Goal: Transaction & Acquisition: Purchase product/service

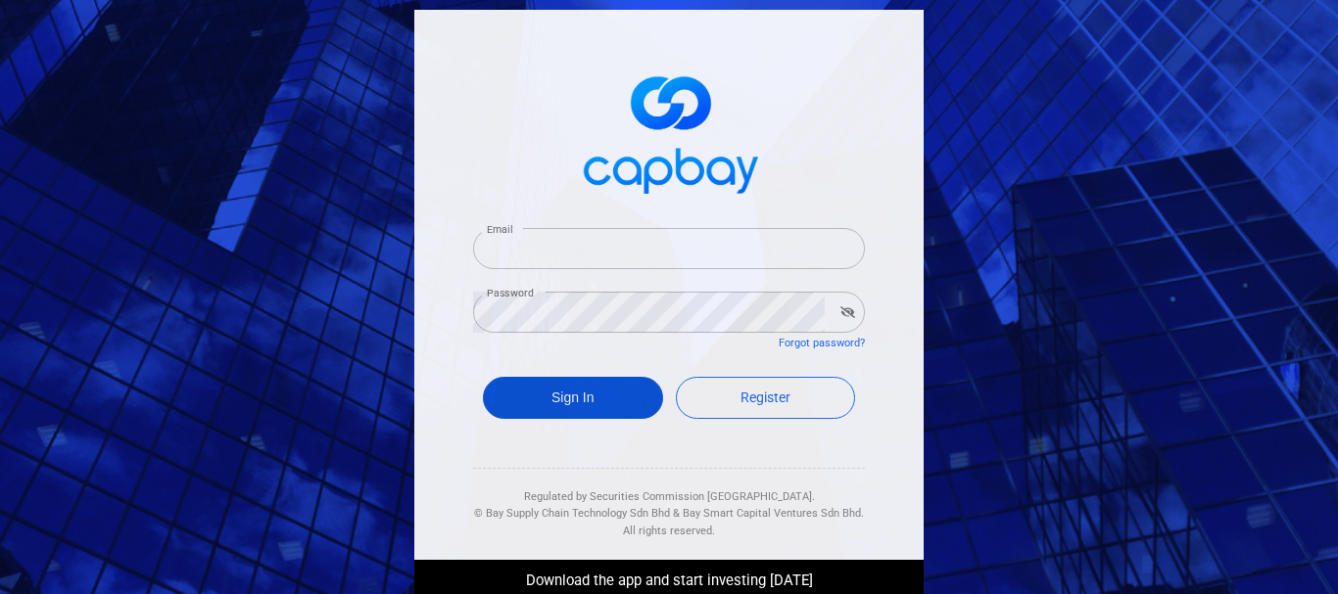
type input "[EMAIL_ADDRESS][DOMAIN_NAME]"
click at [592, 401] on button "Sign In" at bounding box center [573, 398] width 180 height 42
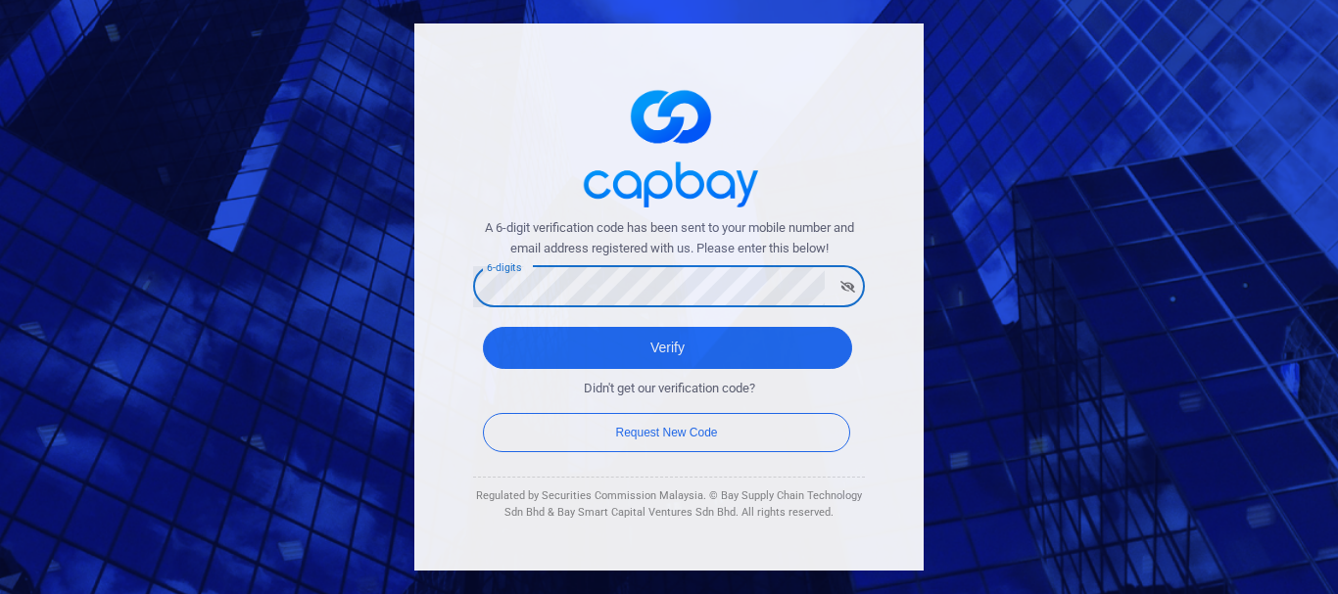
click at [813, 168] on div "A 6-digit verification code has been sent to your mobile number and email addre…" at bounding box center [668, 297] width 509 height 547
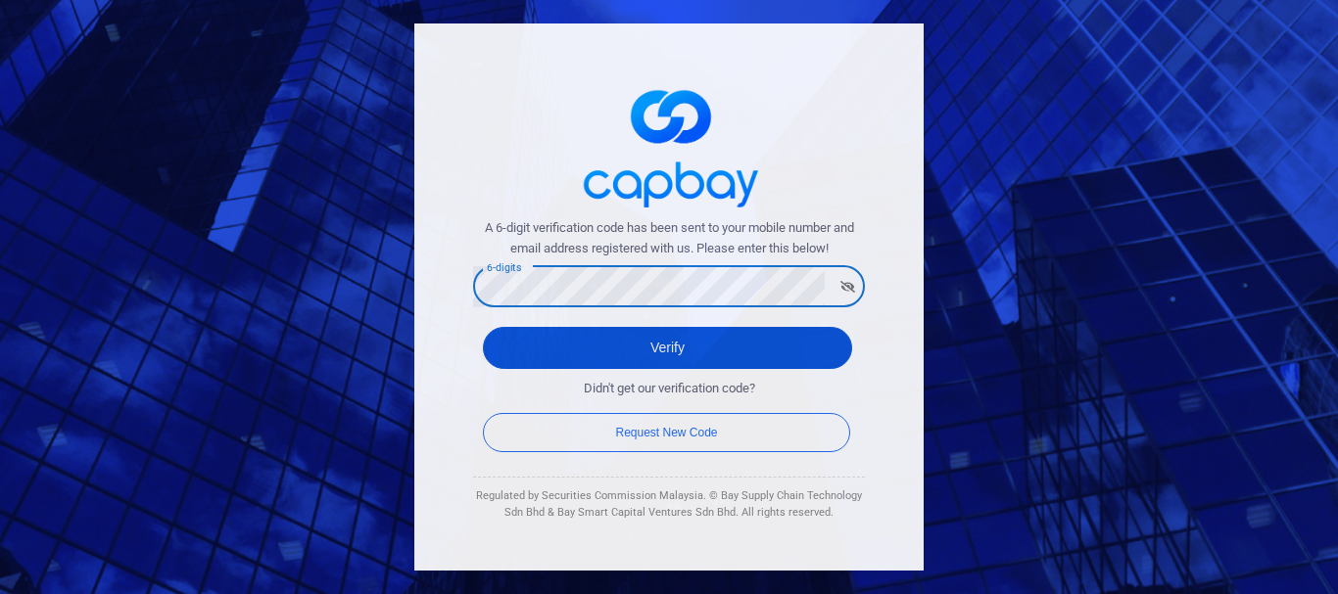
click at [513, 348] on button "Verify" at bounding box center [667, 348] width 369 height 42
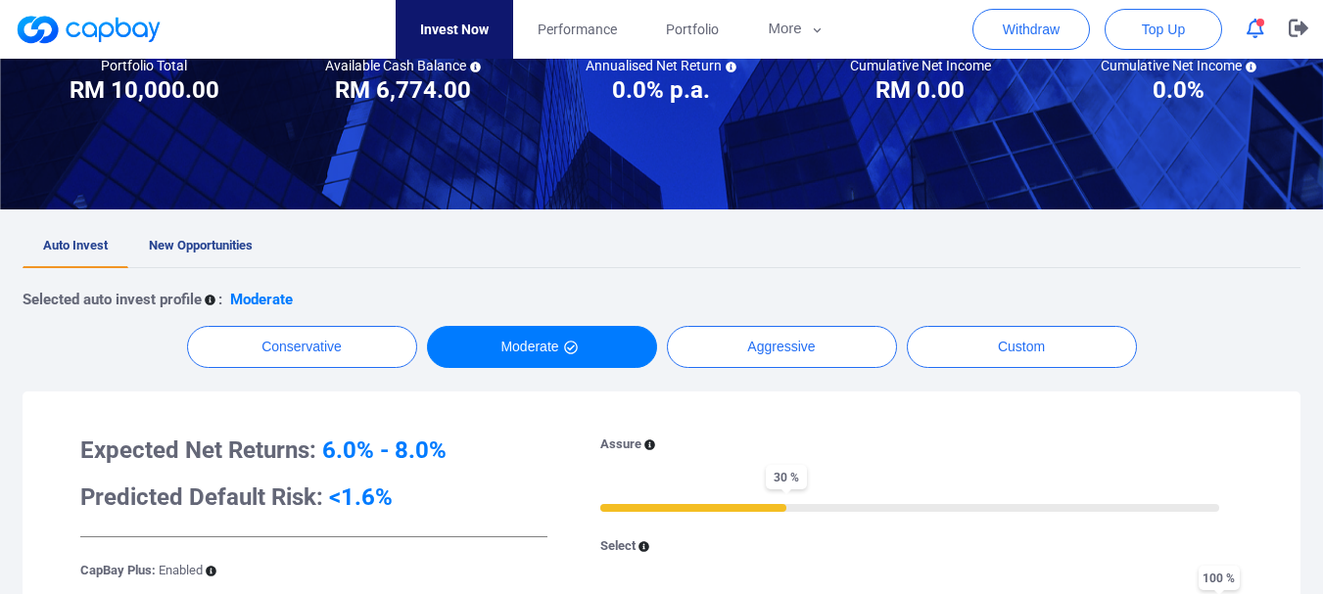
scroll to position [294, 0]
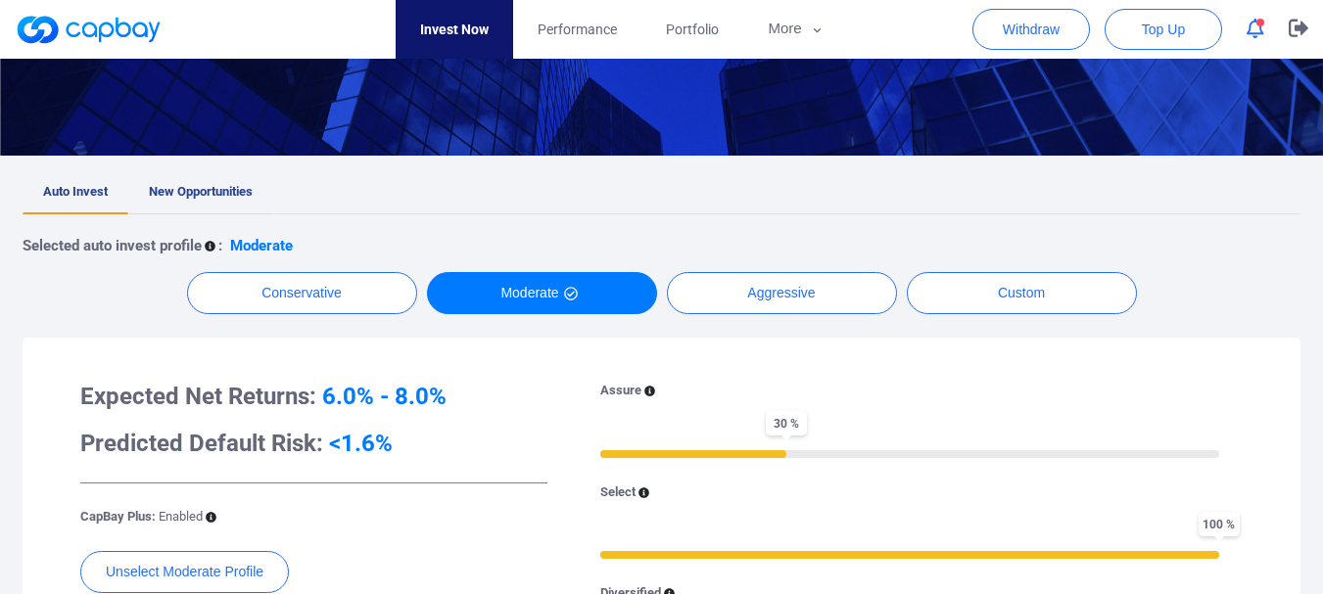
click at [226, 190] on span "New Opportunities" at bounding box center [201, 191] width 104 height 15
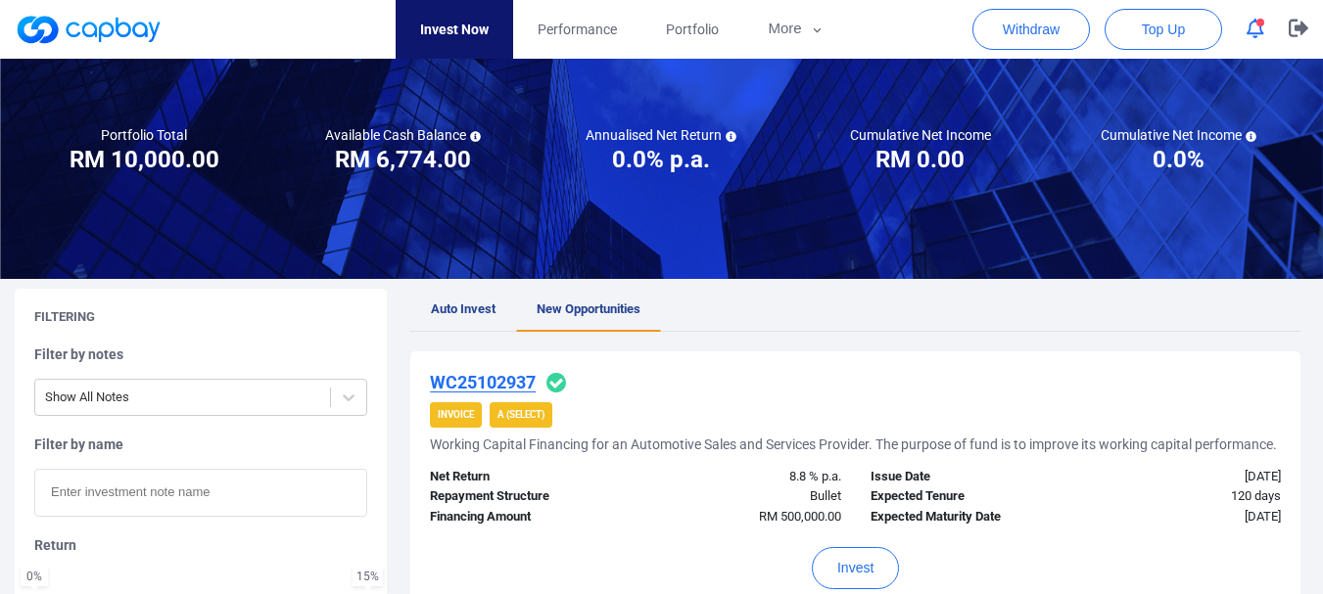
scroll to position [392, 0]
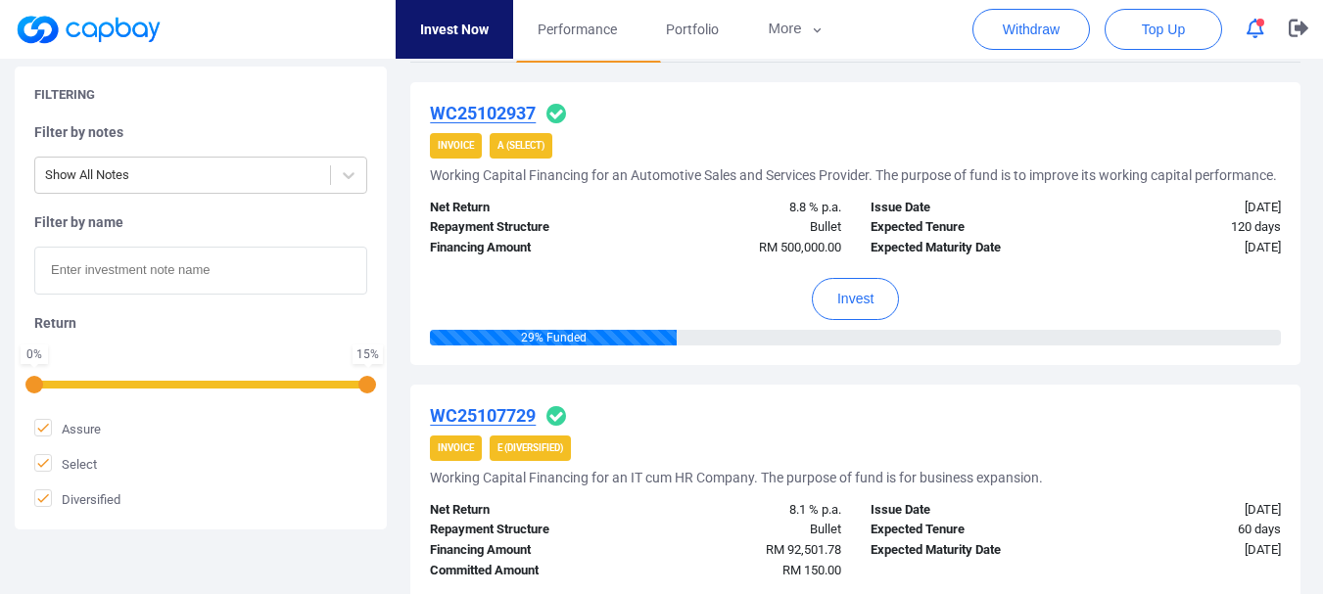
click at [517, 104] on u "WC25102937" at bounding box center [483, 113] width 106 height 21
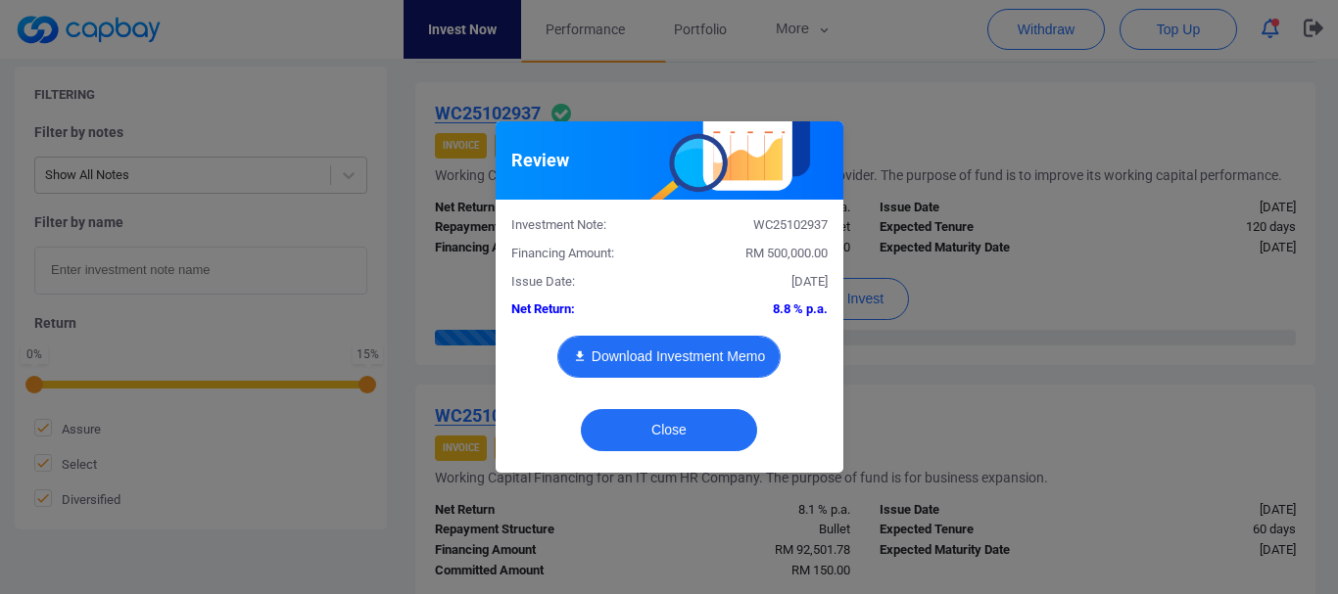
click at [679, 353] on button "Download Investment Memo" at bounding box center [668, 357] width 223 height 42
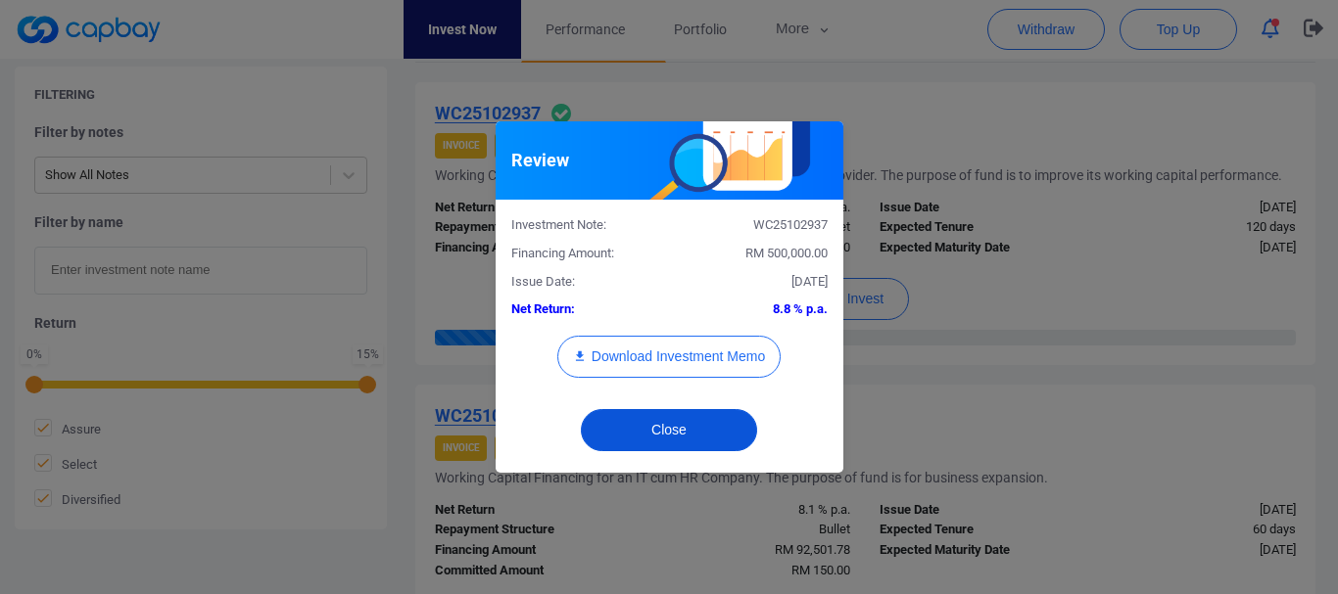
click at [687, 434] on button "Close" at bounding box center [669, 430] width 176 height 42
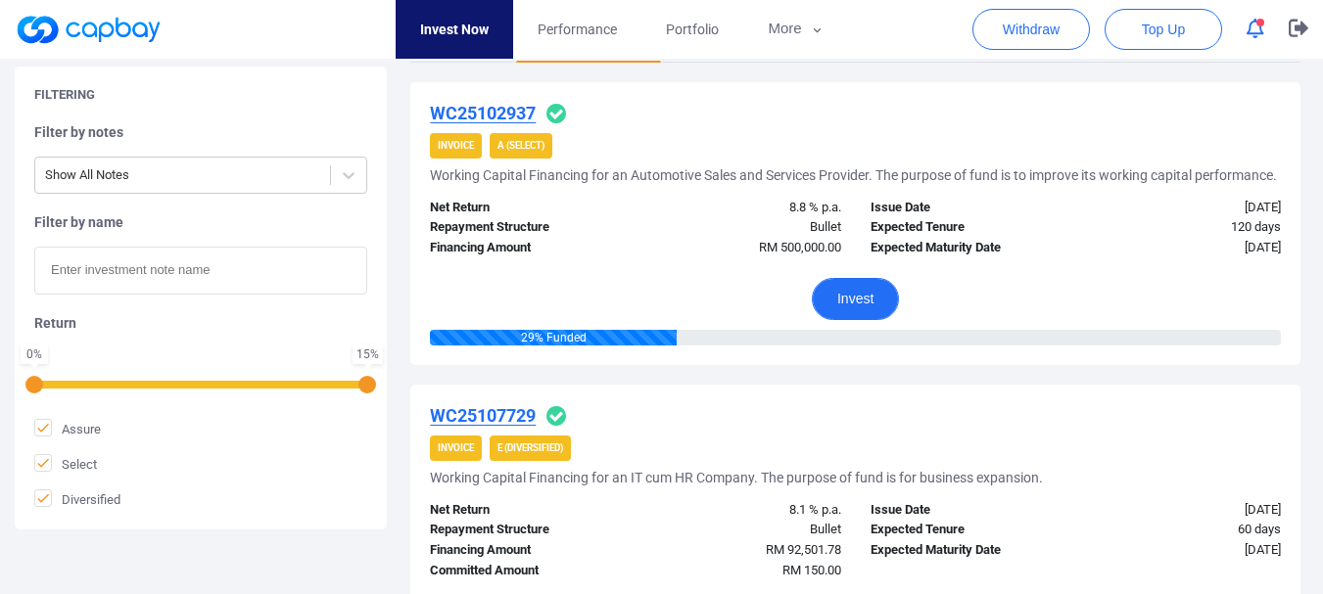
click at [844, 309] on button "Invest" at bounding box center [855, 299] width 87 height 42
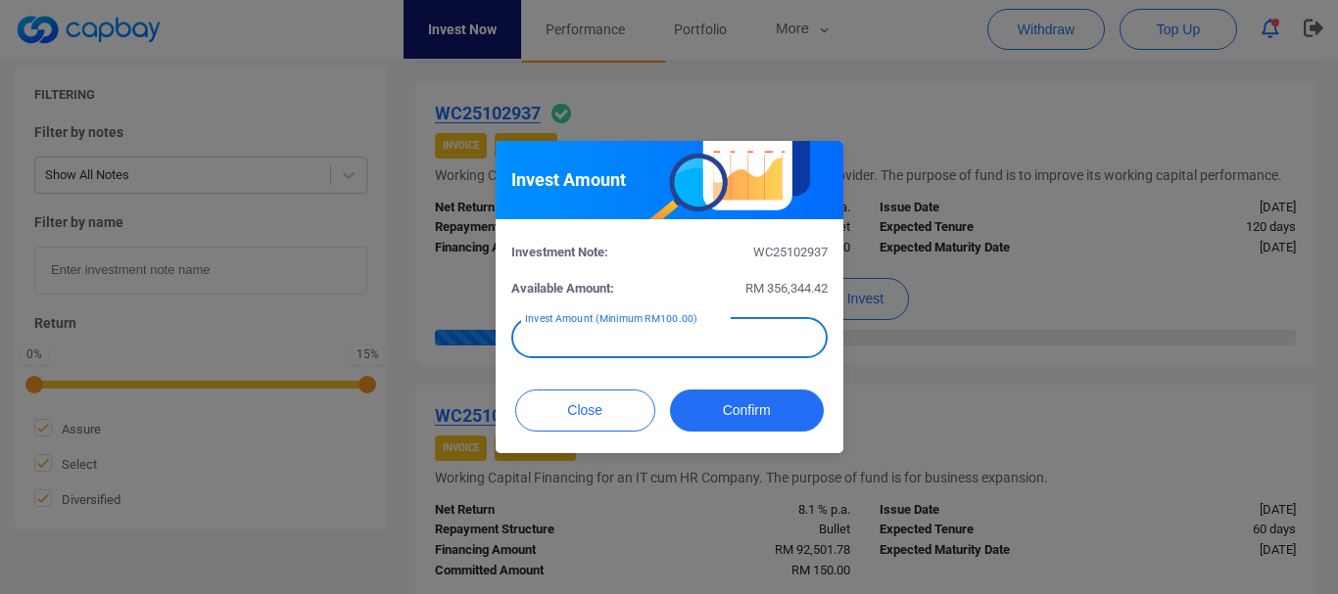
click at [718, 341] on input "text" at bounding box center [669, 337] width 316 height 41
type input "RM 1"
type input "RM 2,000"
click at [731, 405] on button "Confirm" at bounding box center [747, 411] width 154 height 42
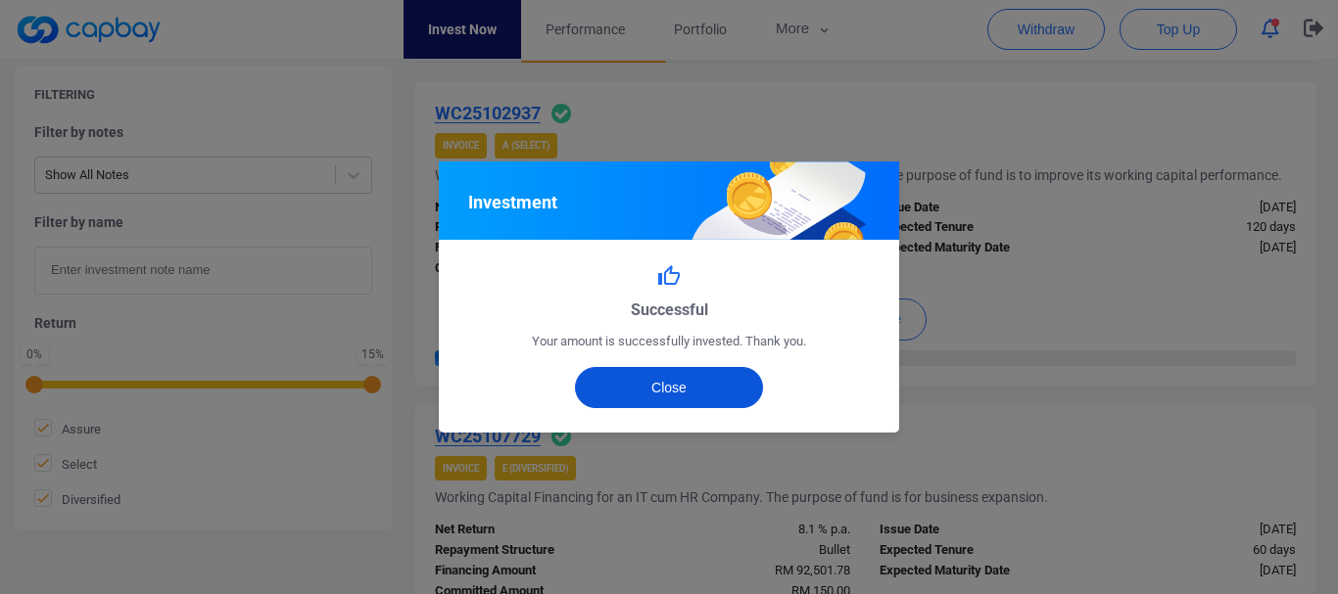
click at [691, 390] on button "Close" at bounding box center [669, 387] width 189 height 41
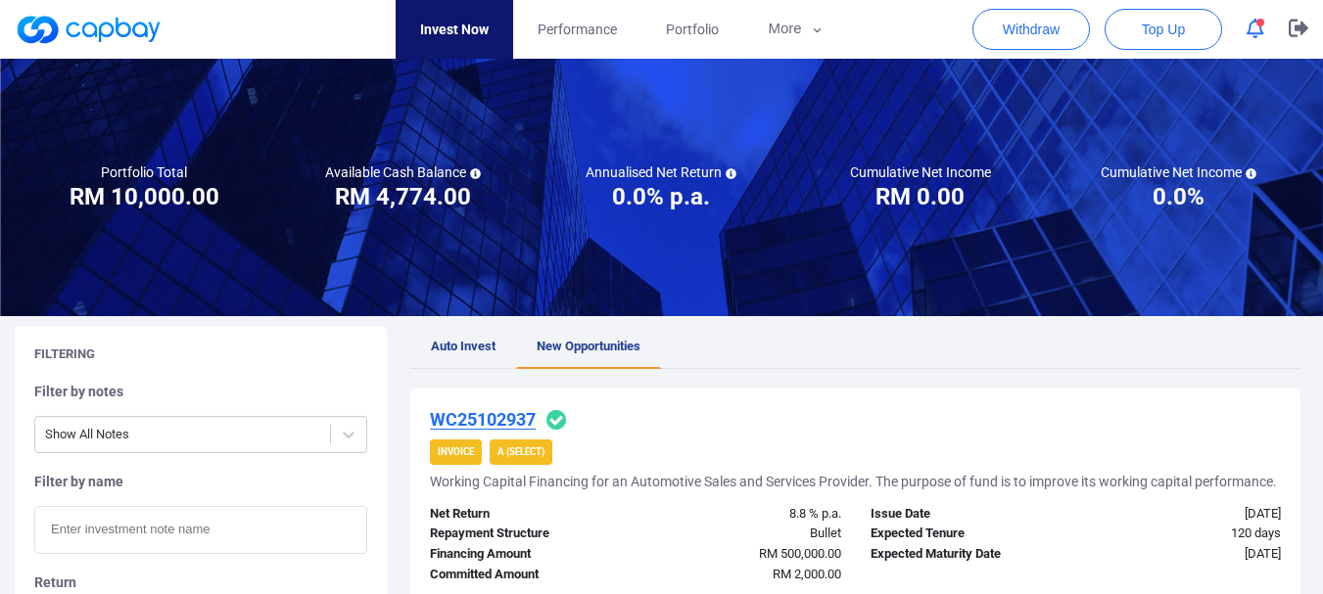
scroll to position [0, 0]
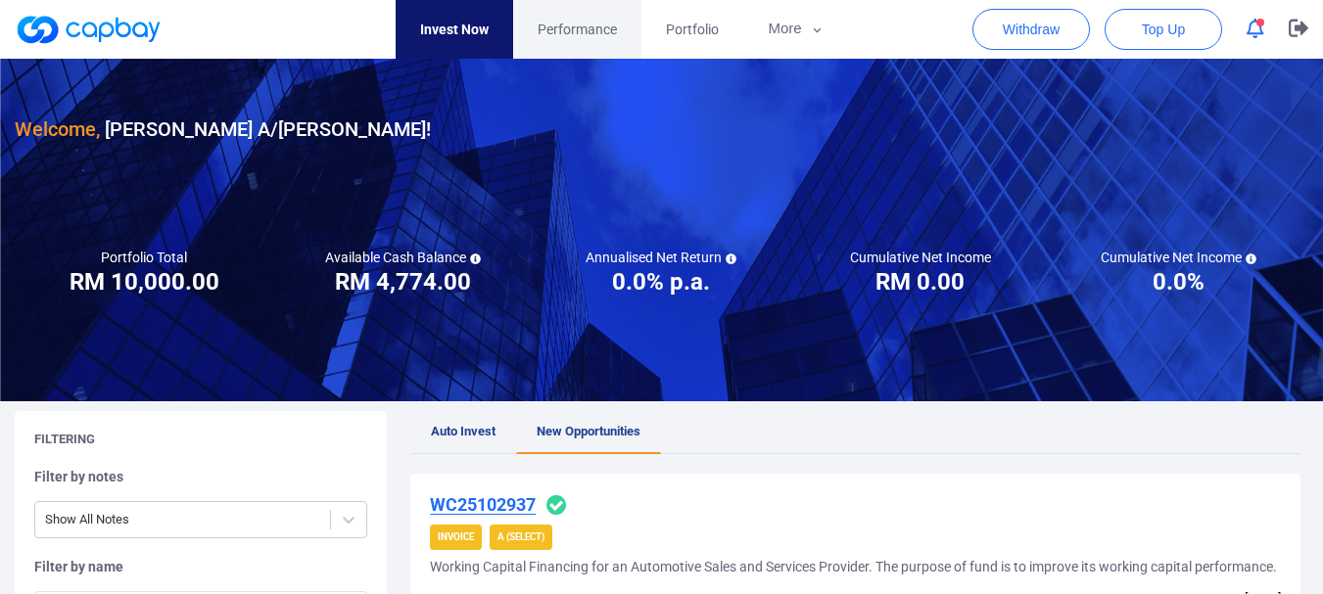
click at [594, 21] on span "Performance" at bounding box center [577, 30] width 79 height 22
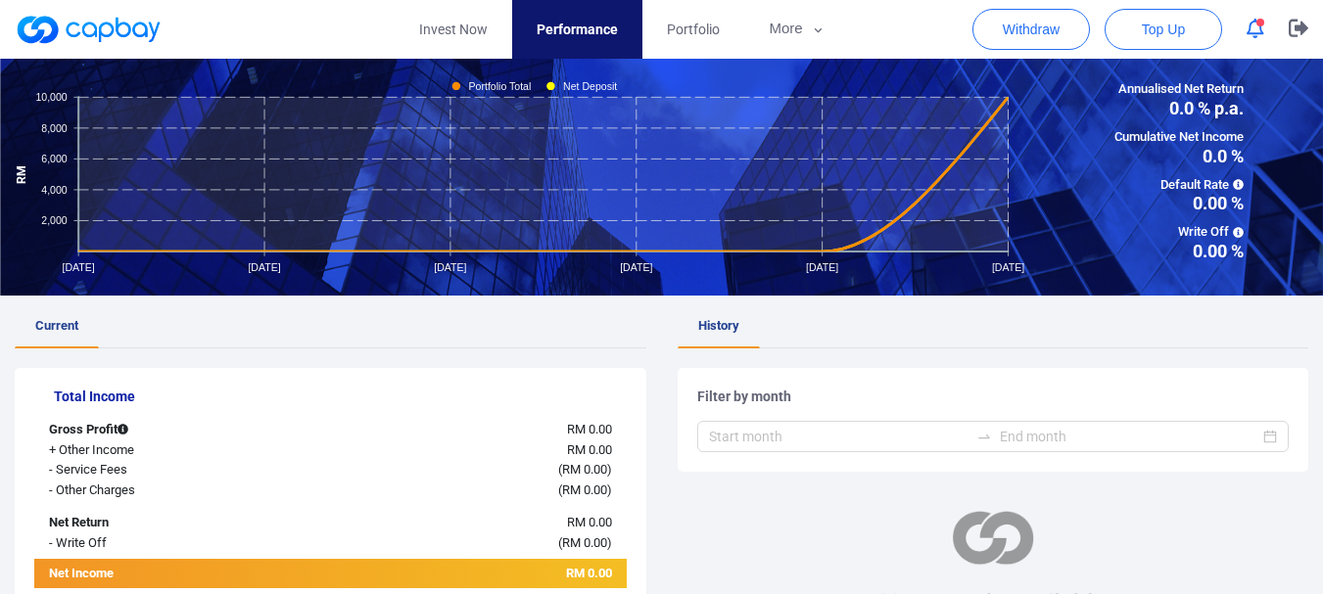
scroll to position [98, 0]
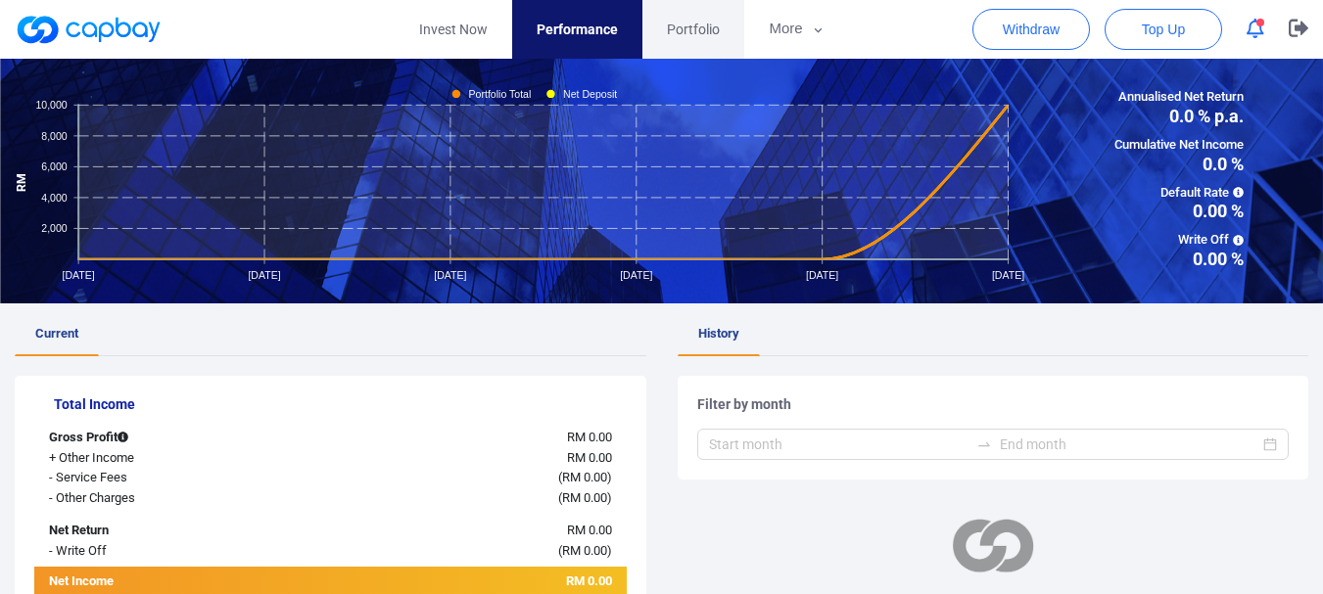
click at [687, 33] on span "Portfolio" at bounding box center [693, 30] width 53 height 22
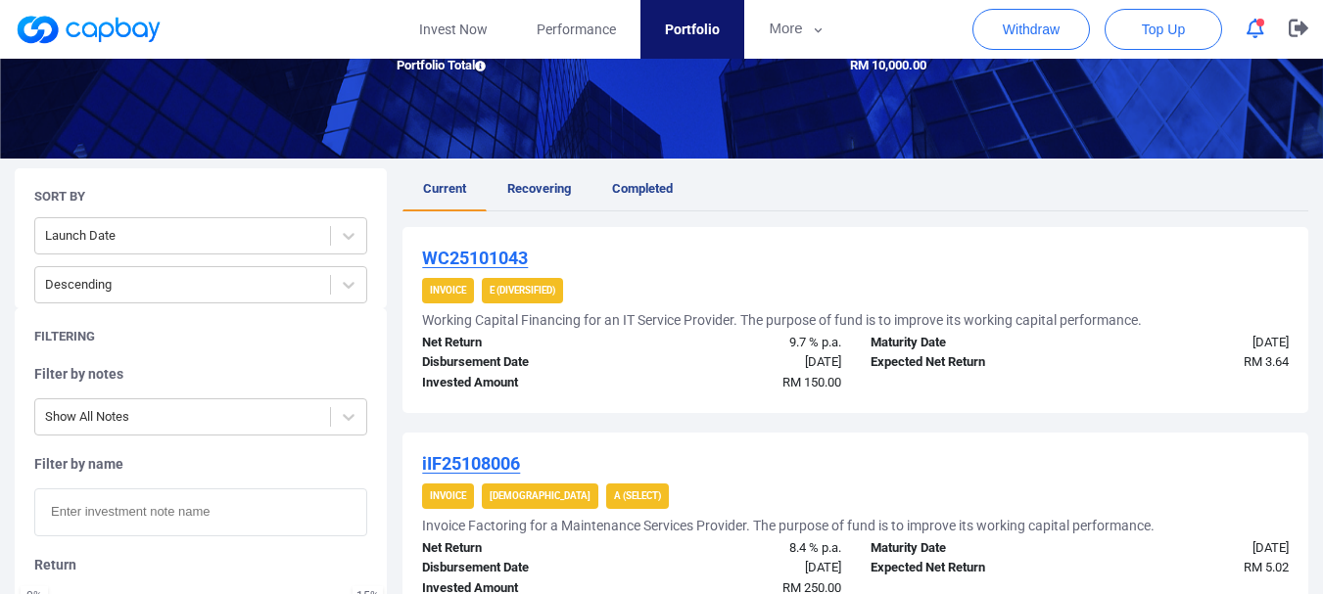
scroll to position [283, 0]
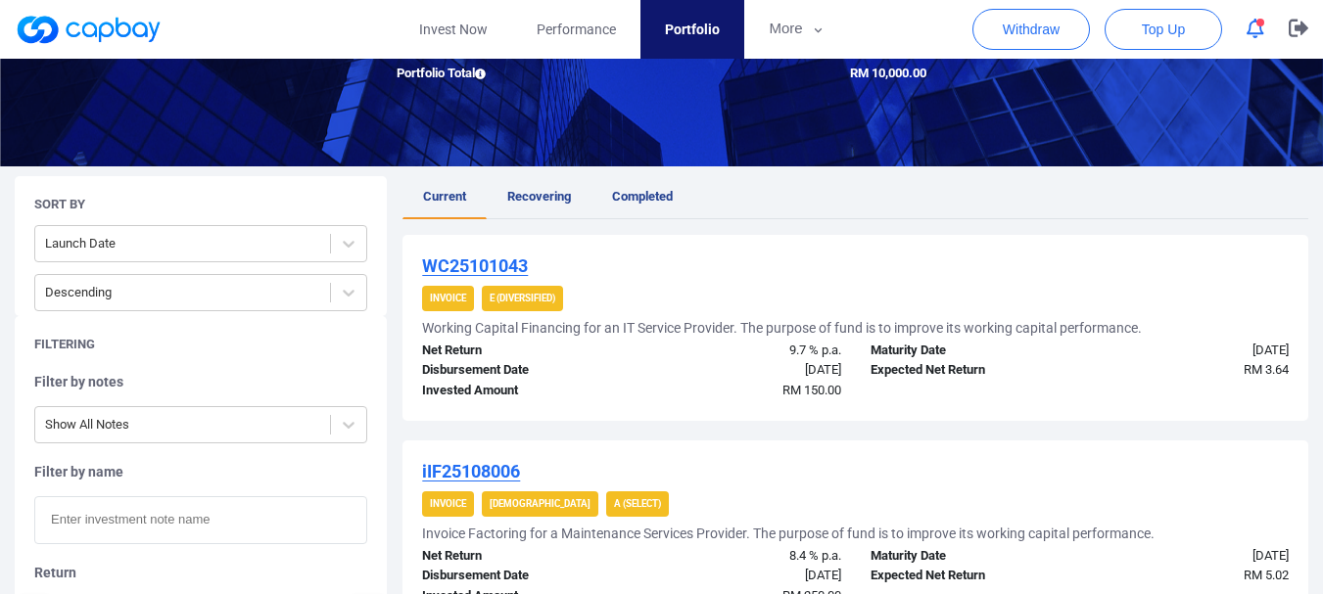
click at [514, 267] on u "WC25101043" at bounding box center [475, 266] width 106 height 21
click at [496, 262] on u "WC25101043" at bounding box center [475, 266] width 106 height 21
click at [476, 264] on u "WC25101043" at bounding box center [475, 266] width 106 height 21
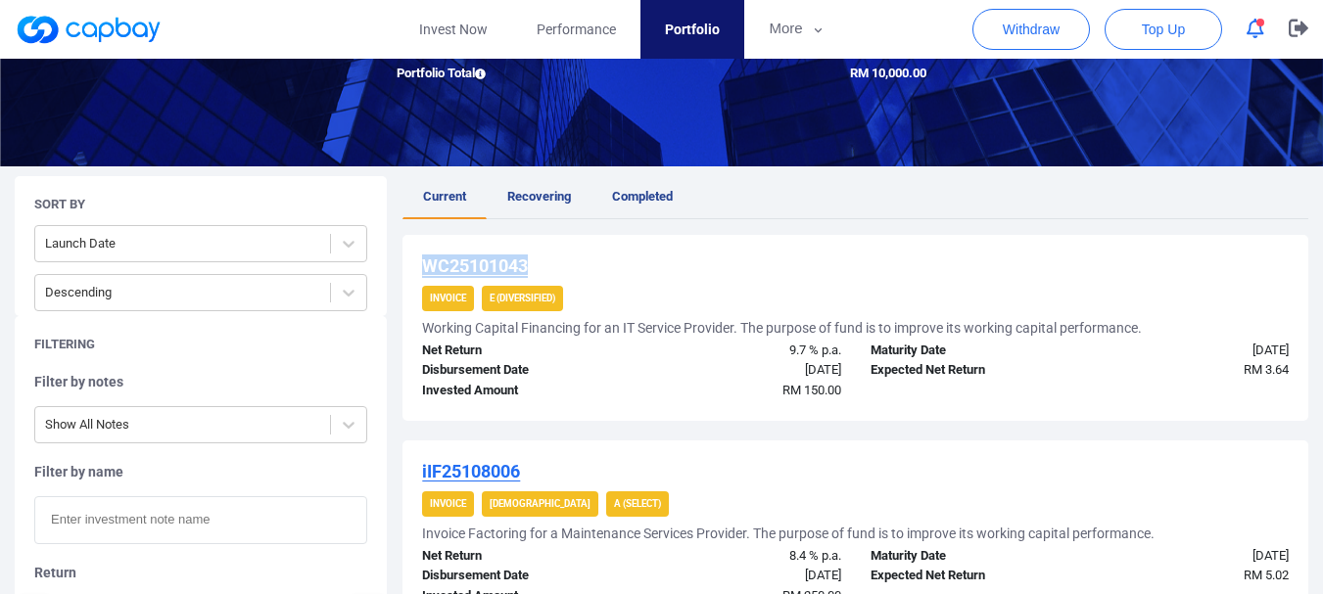
click at [476, 264] on u "WC25101043" at bounding box center [475, 266] width 106 height 21
click at [594, 255] on div "WC25101043" at bounding box center [855, 267] width 867 height 24
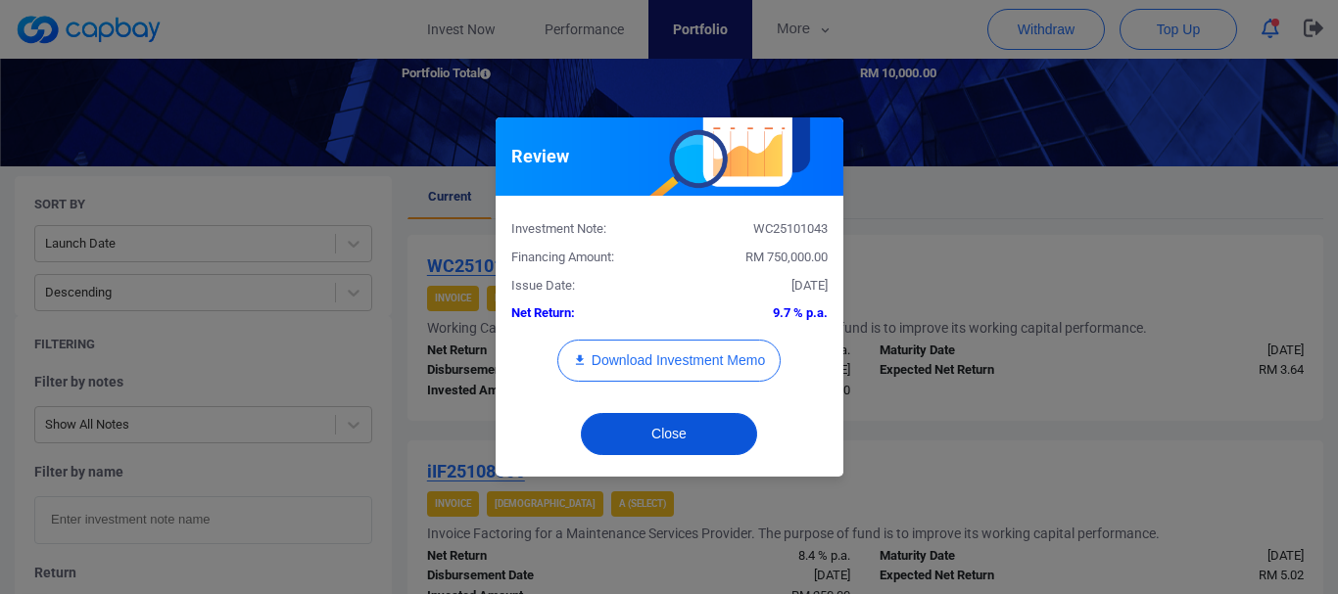
click at [684, 429] on button "Close" at bounding box center [669, 434] width 176 height 42
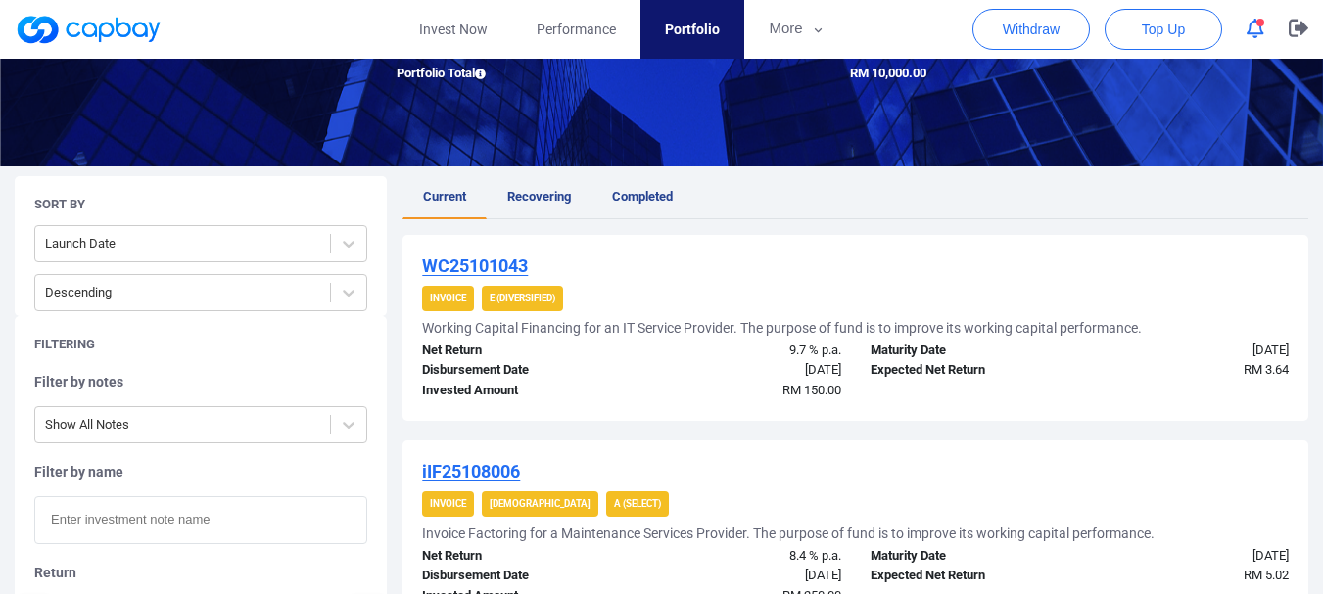
click at [468, 262] on u "WC25101043" at bounding box center [475, 266] width 106 height 21
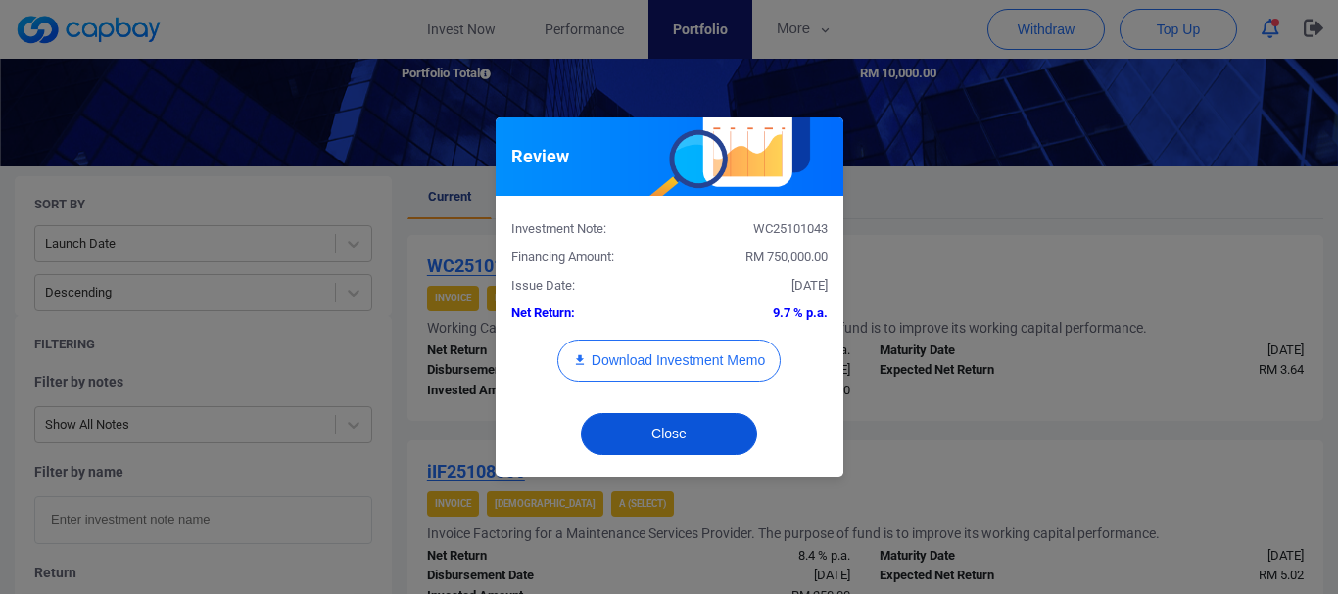
click at [626, 423] on button "Close" at bounding box center [669, 434] width 176 height 42
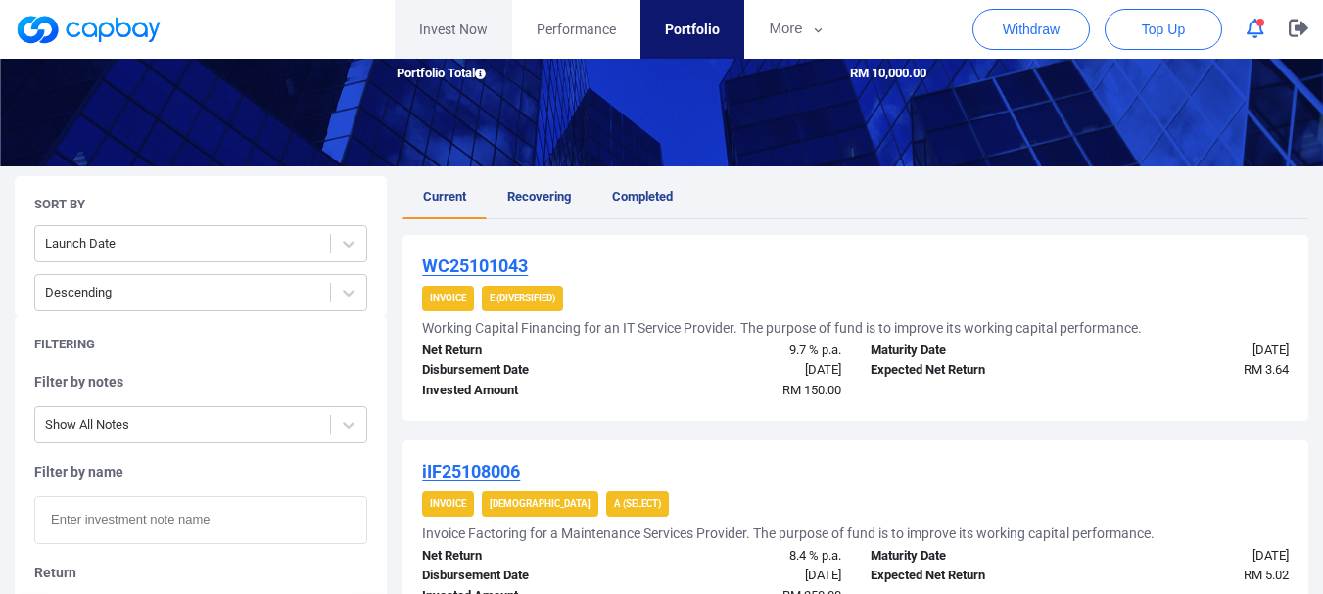
click at [482, 21] on link "Invest Now" at bounding box center [454, 29] width 118 height 59
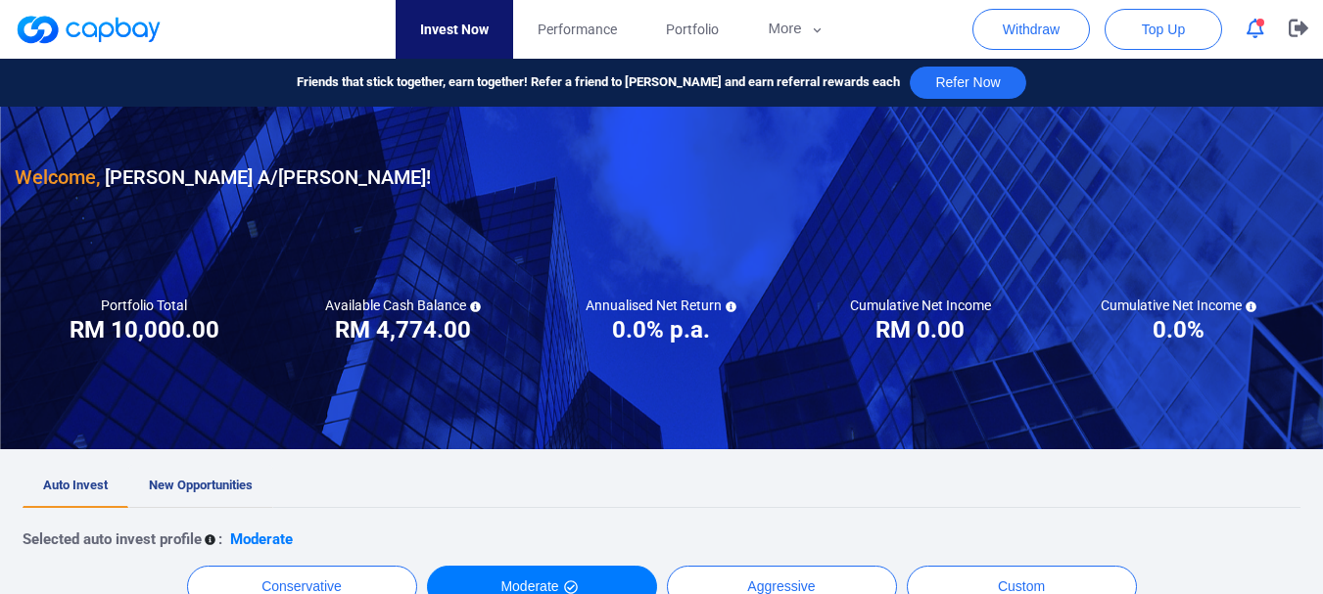
click at [217, 473] on link "New Opportunities" at bounding box center [200, 486] width 145 height 43
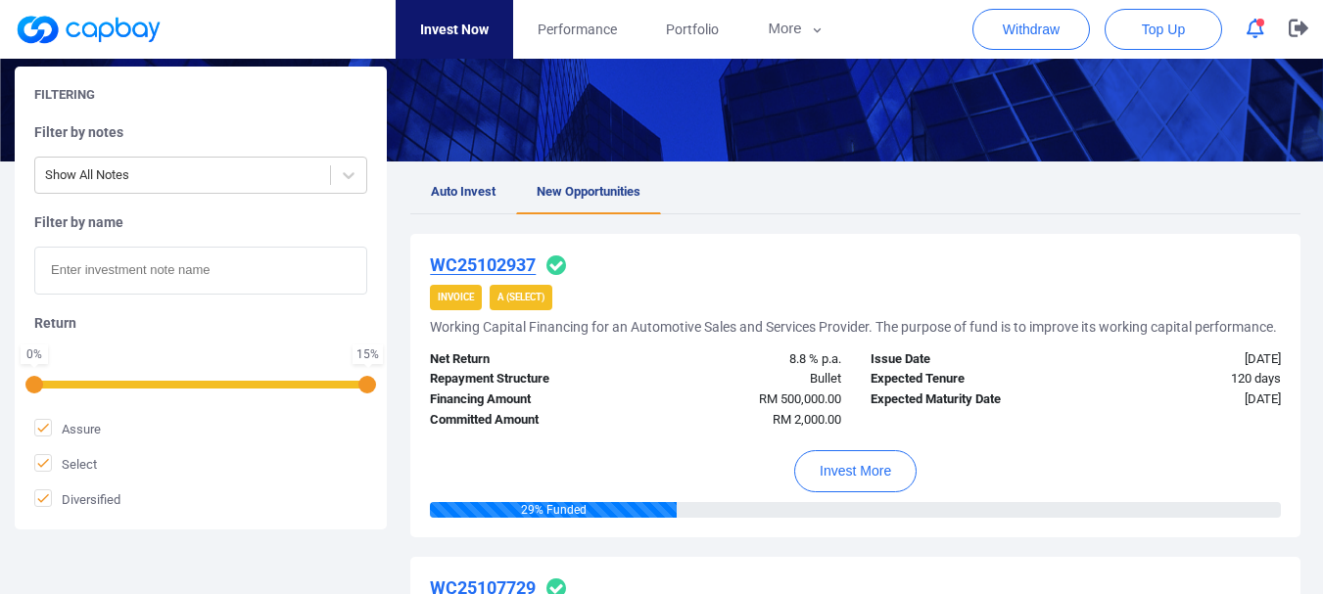
scroll to position [490, 0]
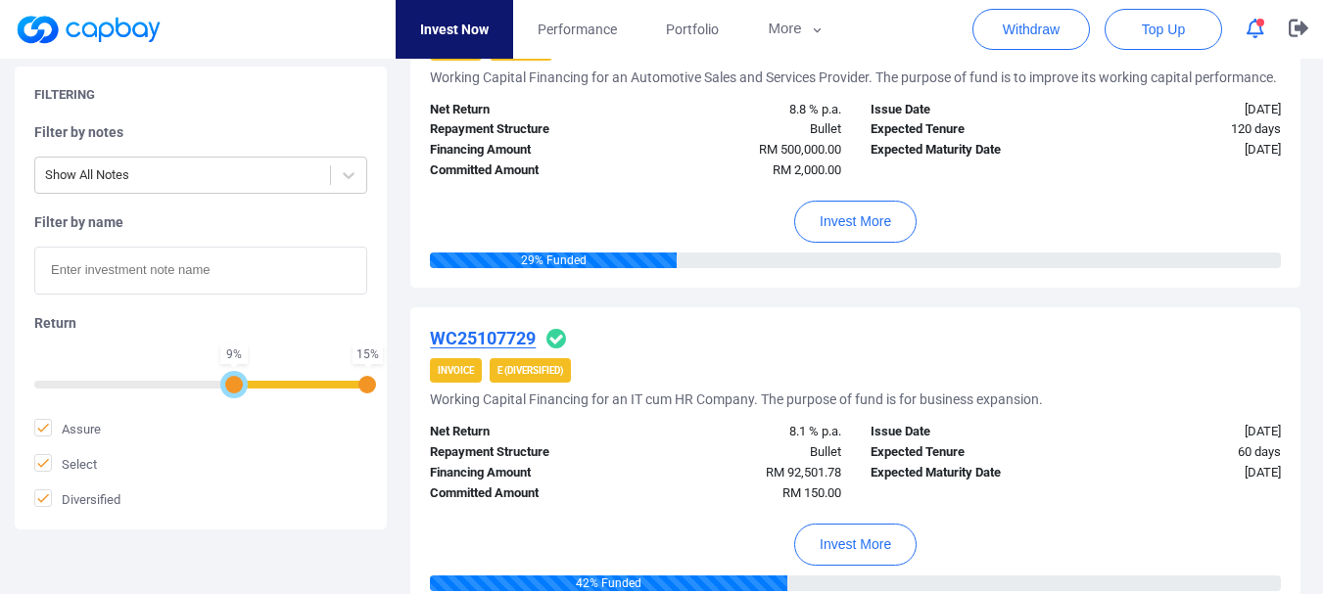
drag, startPoint x: 35, startPoint y: 390, endPoint x: 237, endPoint y: 393, distance: 201.7
click at [237, 393] on div at bounding box center [234, 385] width 18 height 18
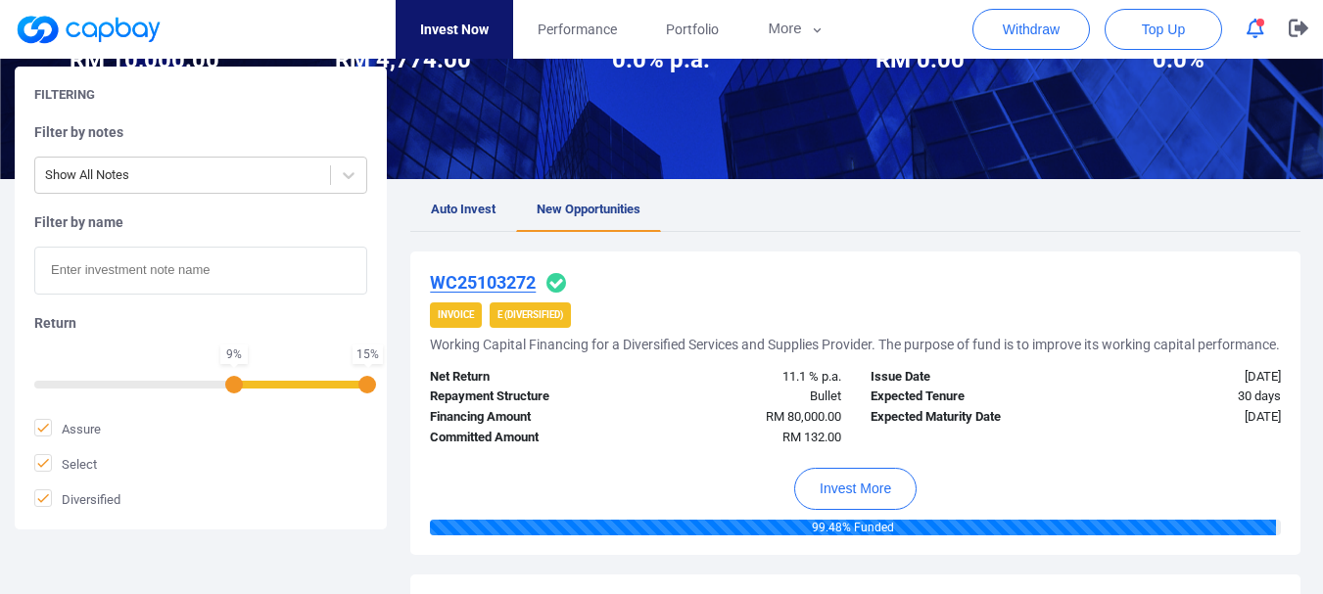
scroll to position [392, 0]
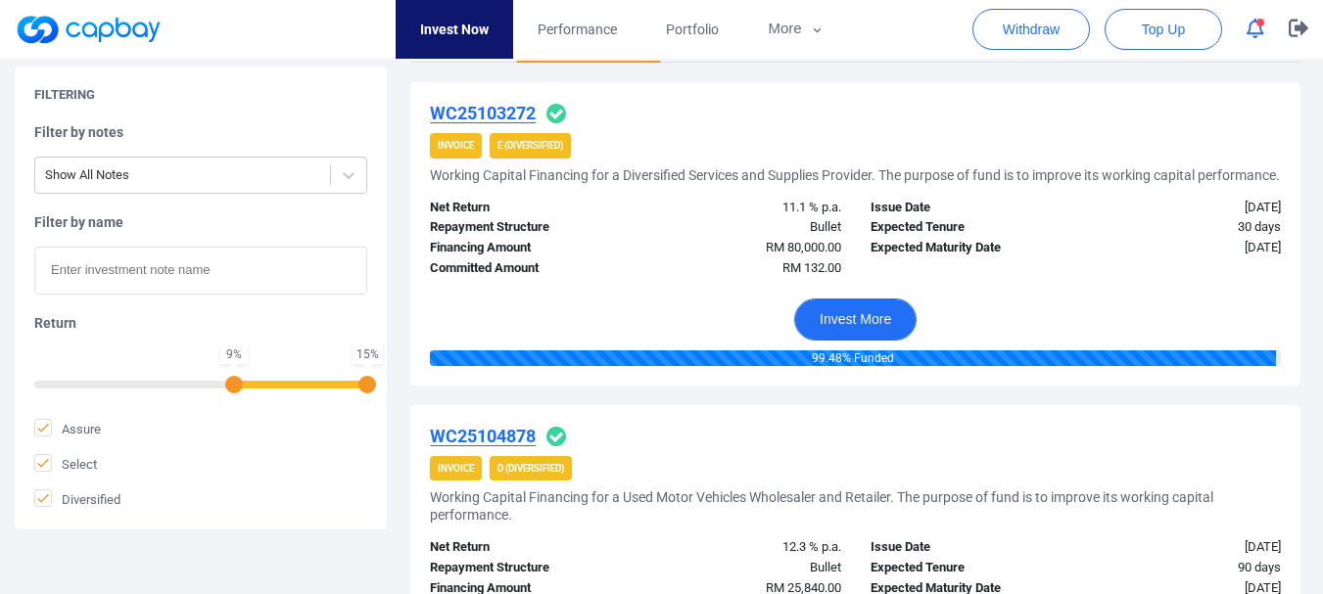
click at [826, 341] on button "Invest More" at bounding box center [855, 320] width 122 height 42
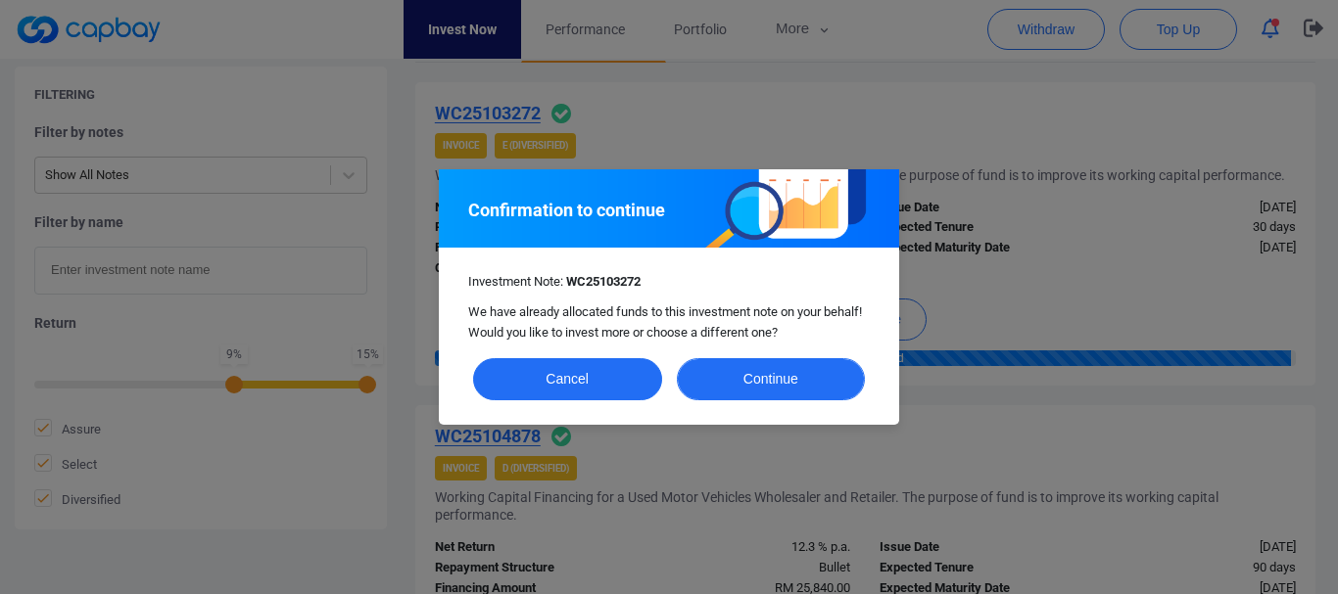
click at [772, 370] on button "Continue" at bounding box center [771, 379] width 189 height 42
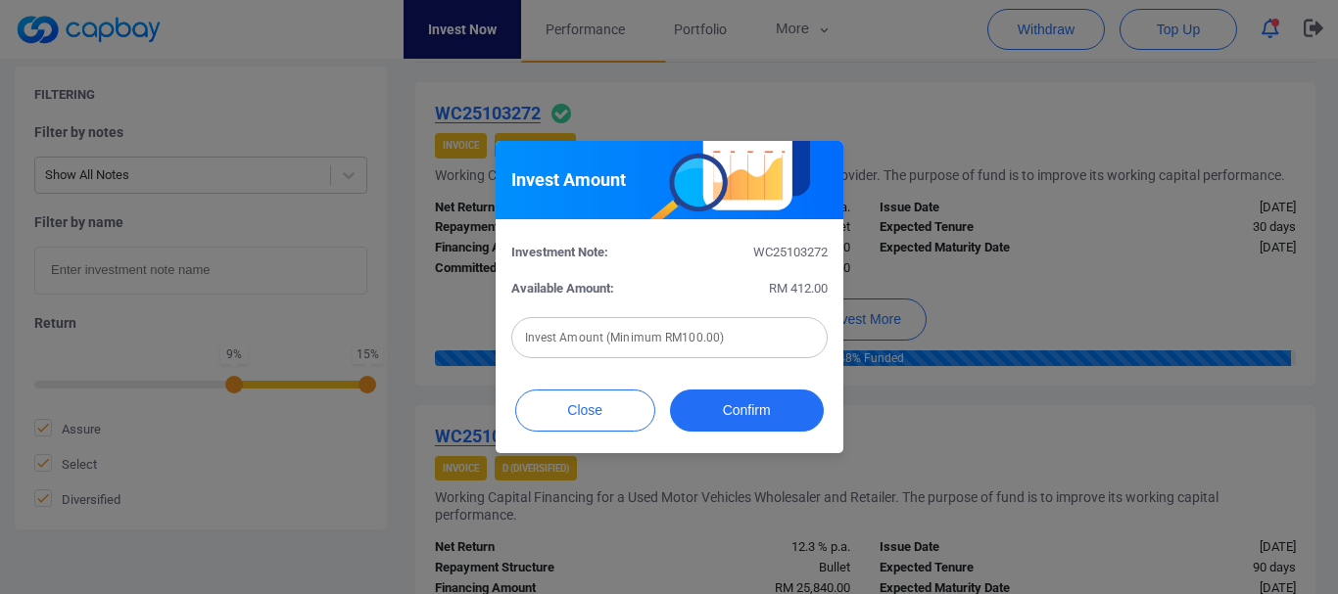
click at [701, 327] on div "Invest Amount (Minimum RM100.00) Invest Amount (Minimum RM100.00)" at bounding box center [669, 336] width 316 height 44
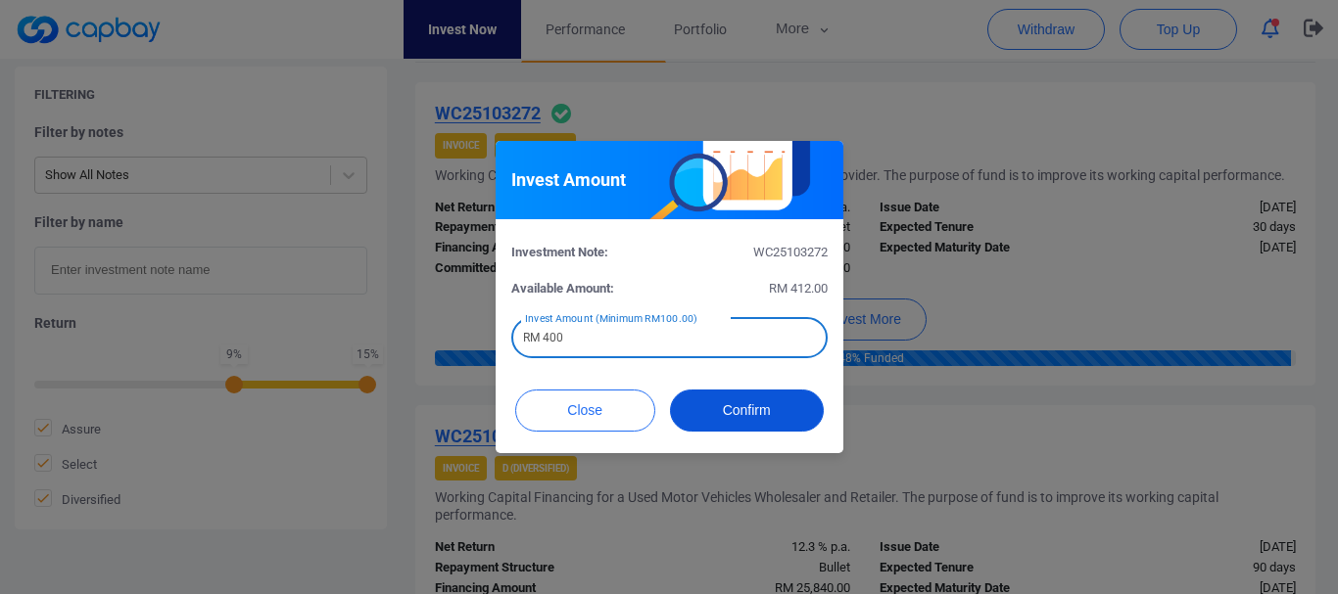
type input "RM 400"
click at [771, 414] on button "Confirm" at bounding box center [747, 411] width 154 height 42
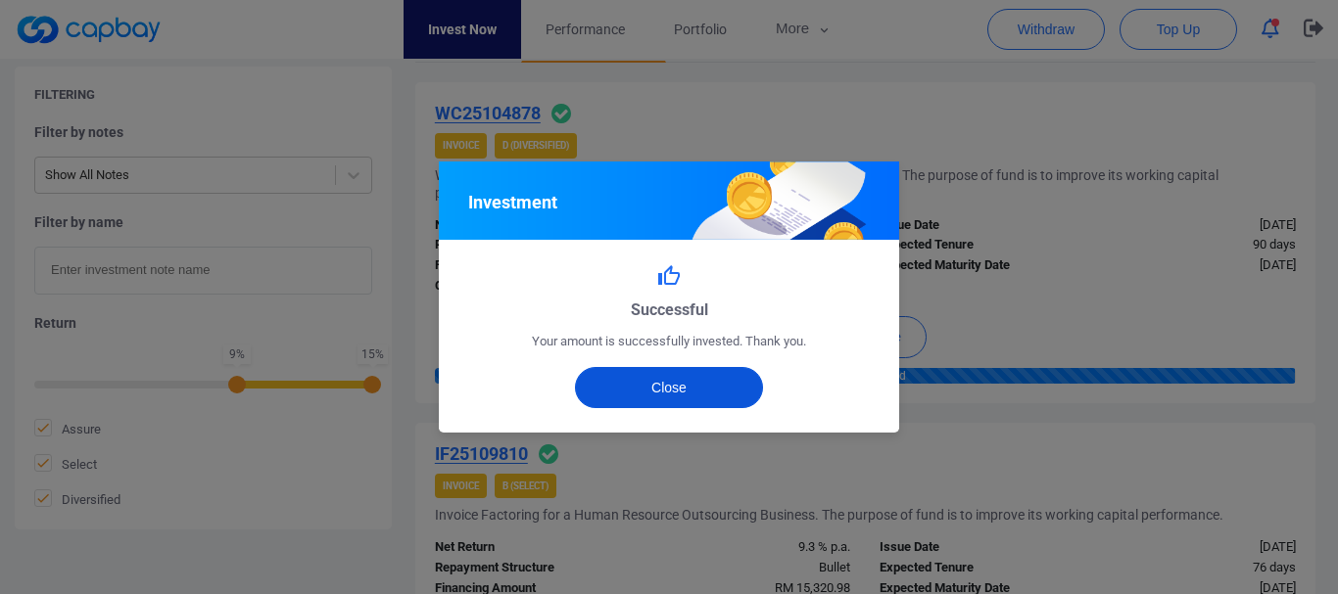
click at [679, 378] on button "Close" at bounding box center [669, 387] width 189 height 41
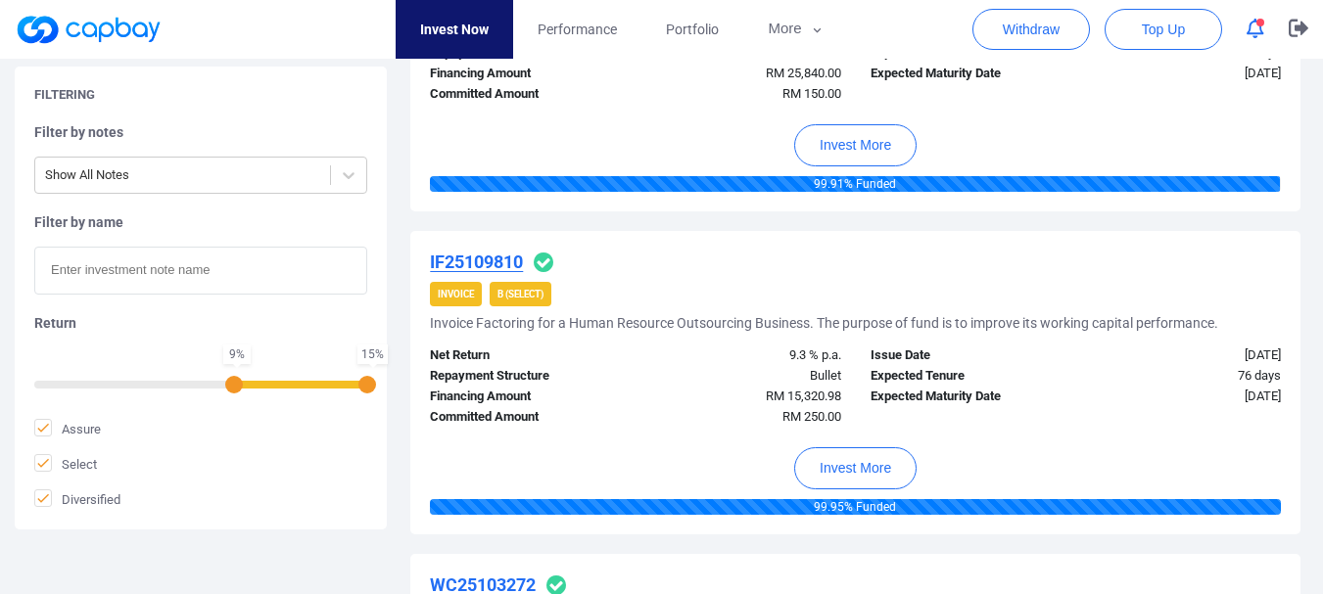
scroll to position [588, 0]
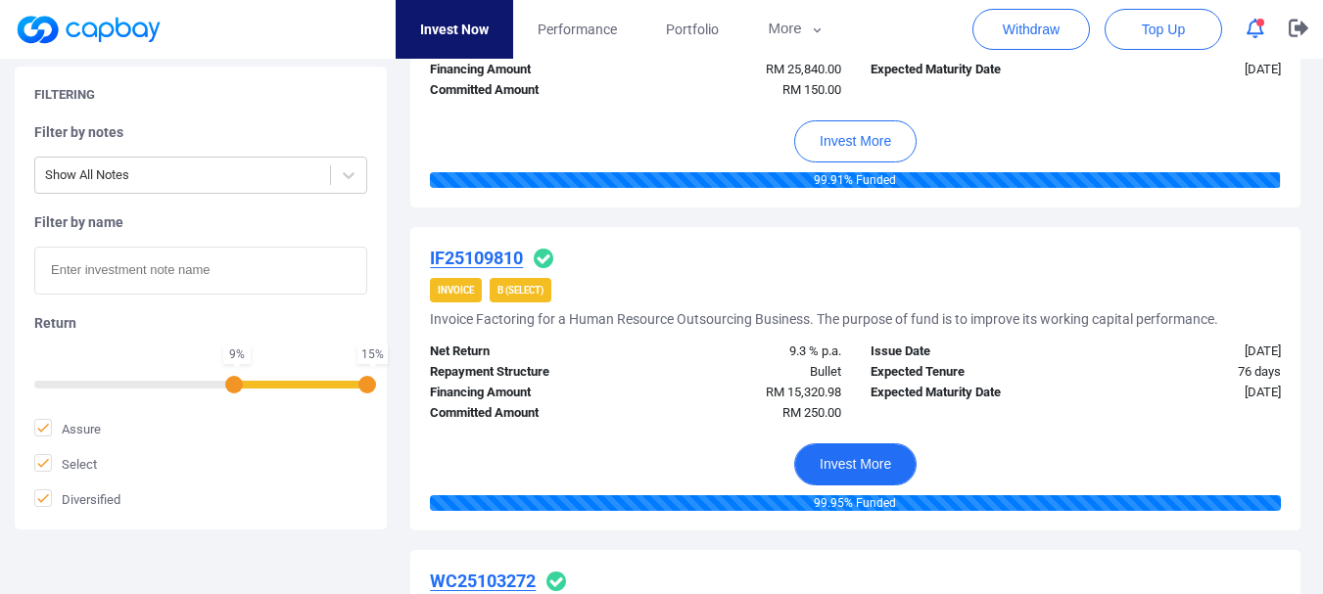
click at [870, 461] on button "Invest More" at bounding box center [855, 465] width 122 height 42
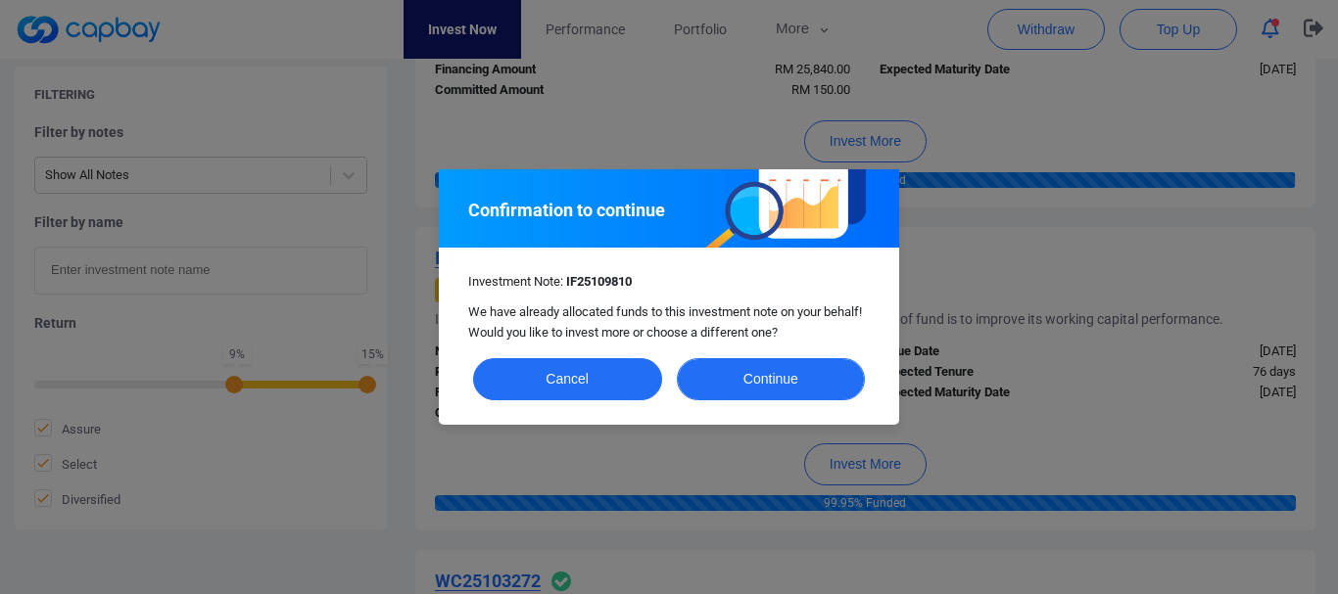
click at [768, 362] on button "Continue" at bounding box center [771, 379] width 189 height 42
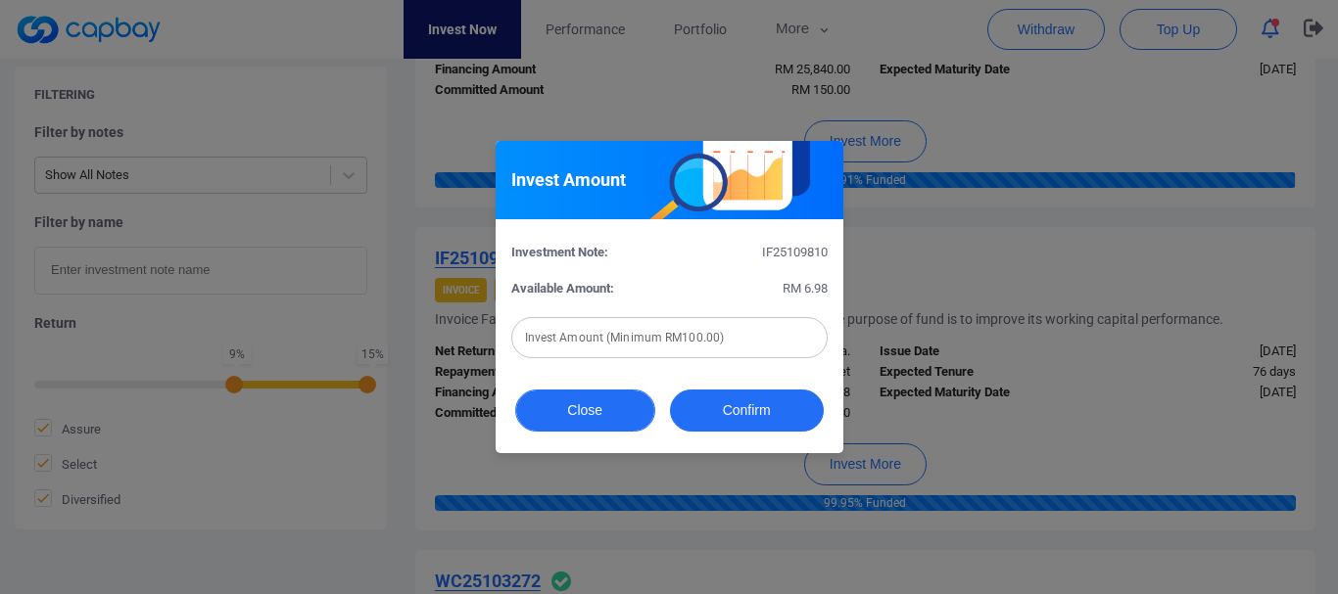
click at [592, 407] on button "Close" at bounding box center [585, 411] width 140 height 42
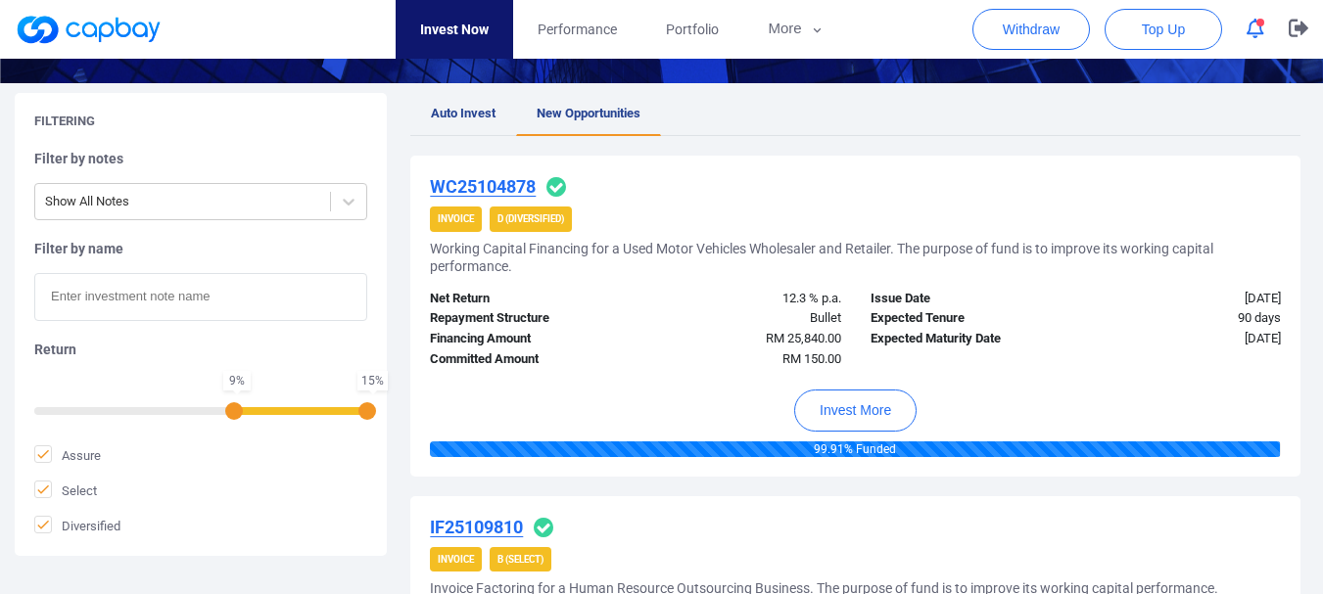
scroll to position [294, 0]
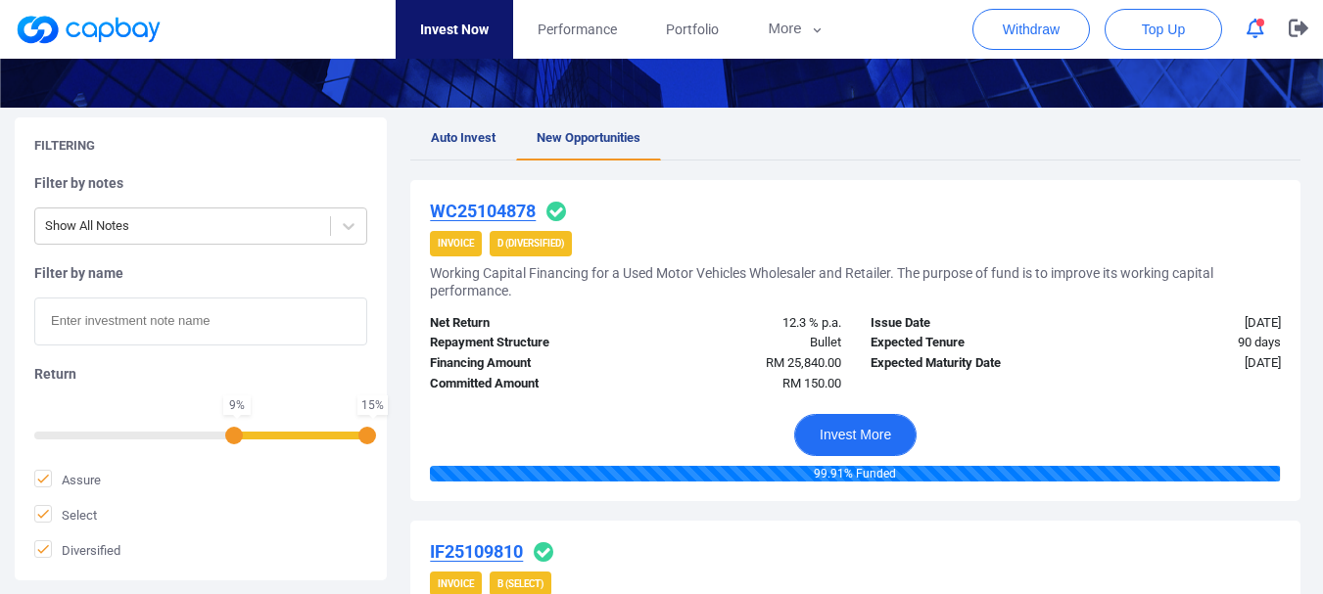
click at [875, 437] on button "Invest More" at bounding box center [855, 435] width 122 height 42
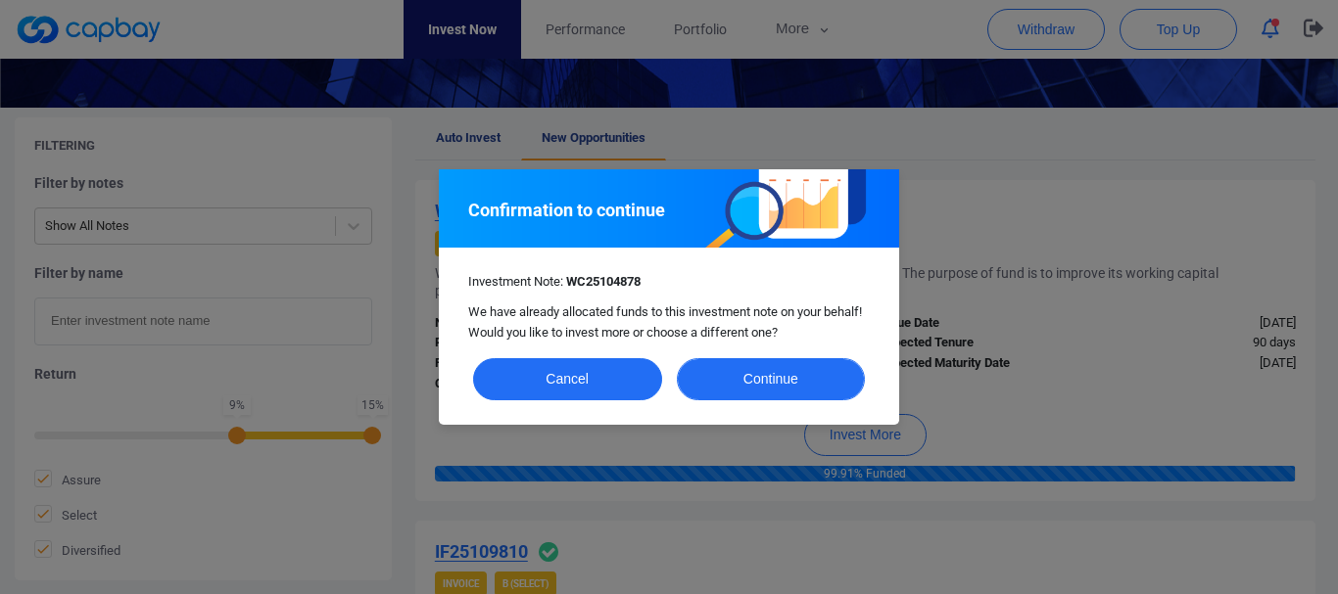
click at [779, 373] on button "Continue" at bounding box center [771, 379] width 189 height 42
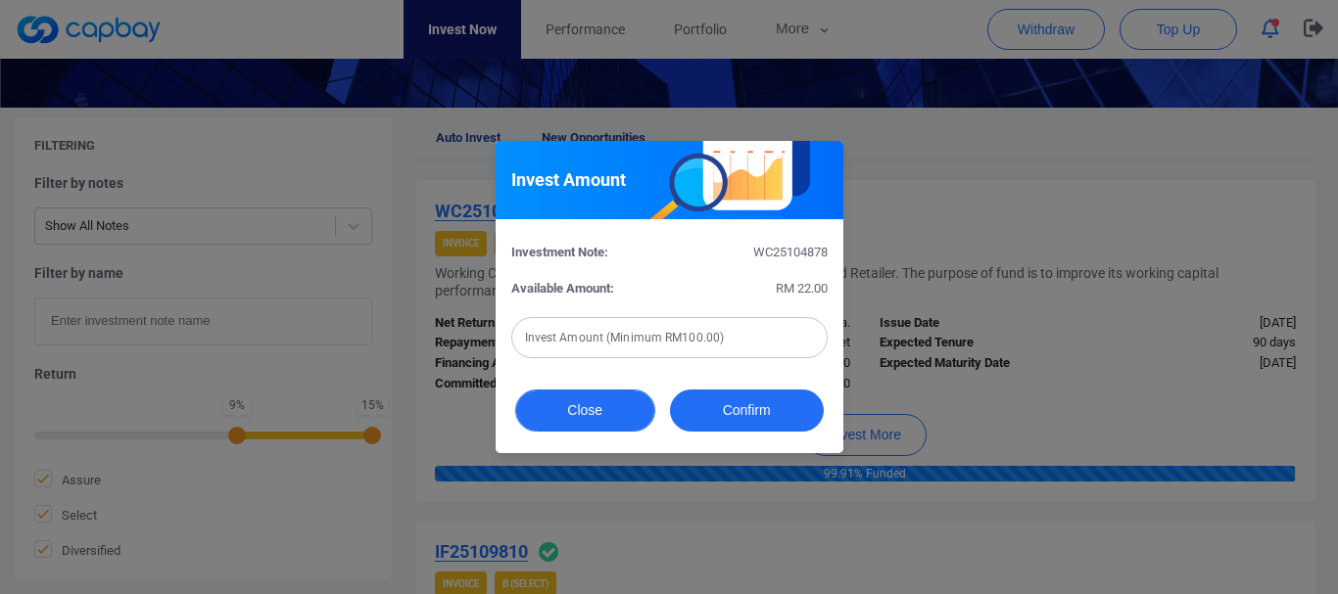
click at [575, 400] on button "Close" at bounding box center [585, 411] width 140 height 42
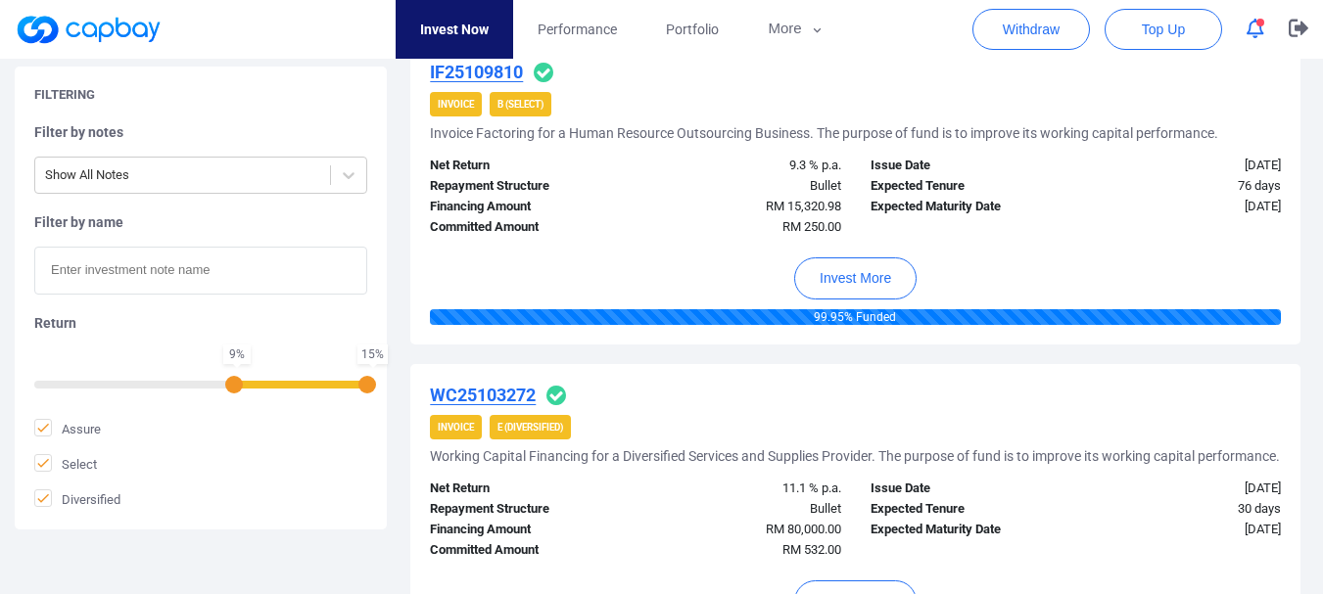
scroll to position [979, 0]
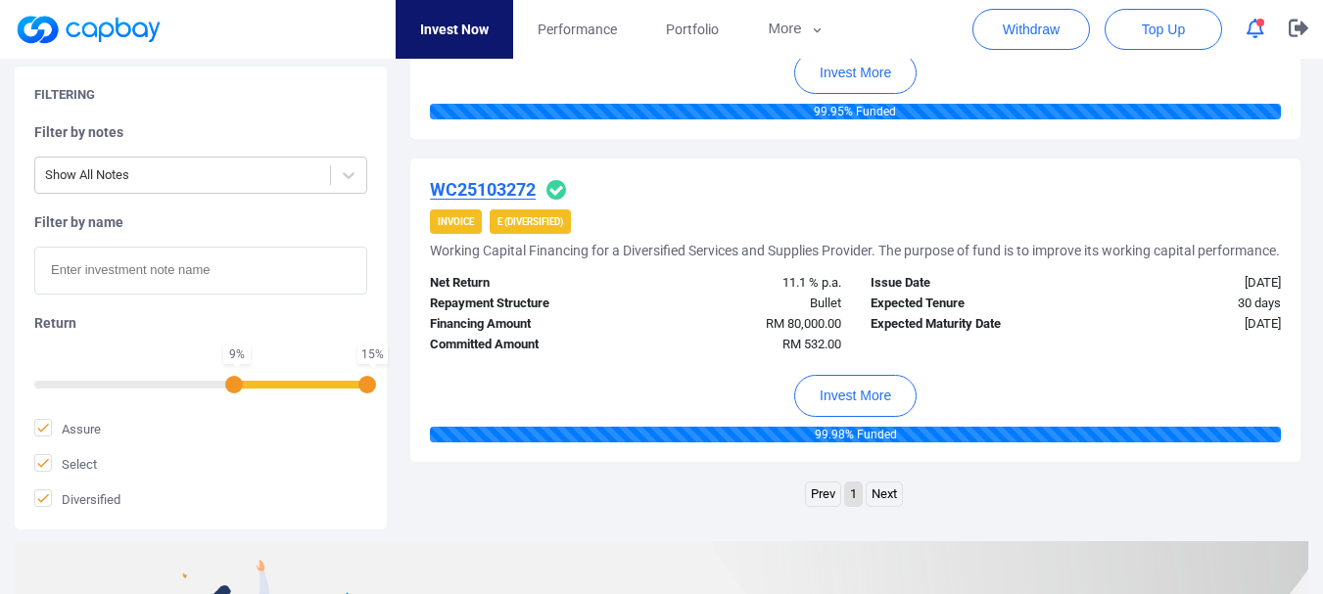
click at [854, 507] on link "1" at bounding box center [853, 495] width 17 height 24
click at [880, 507] on link "Next" at bounding box center [884, 495] width 35 height 24
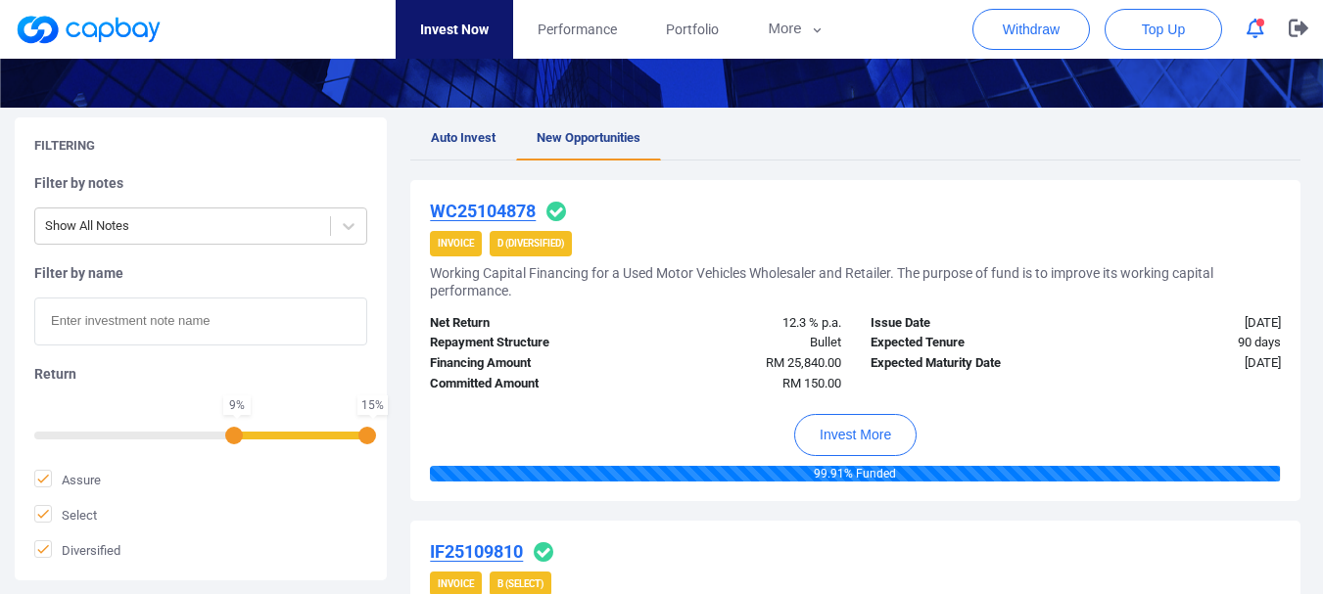
scroll to position [0, 0]
